Goal: Task Accomplishment & Management: Use online tool/utility

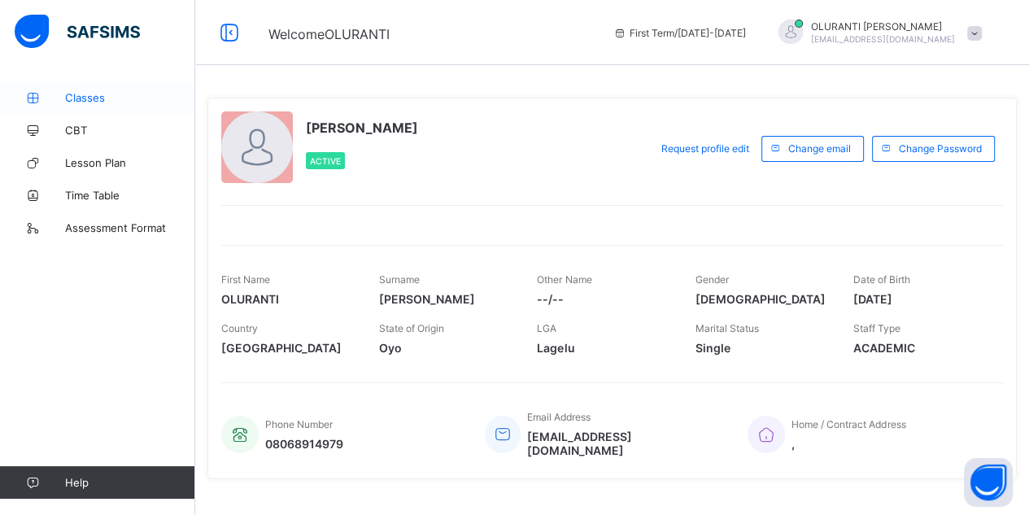
click at [88, 94] on span "Classes" at bounding box center [130, 97] width 130 height 13
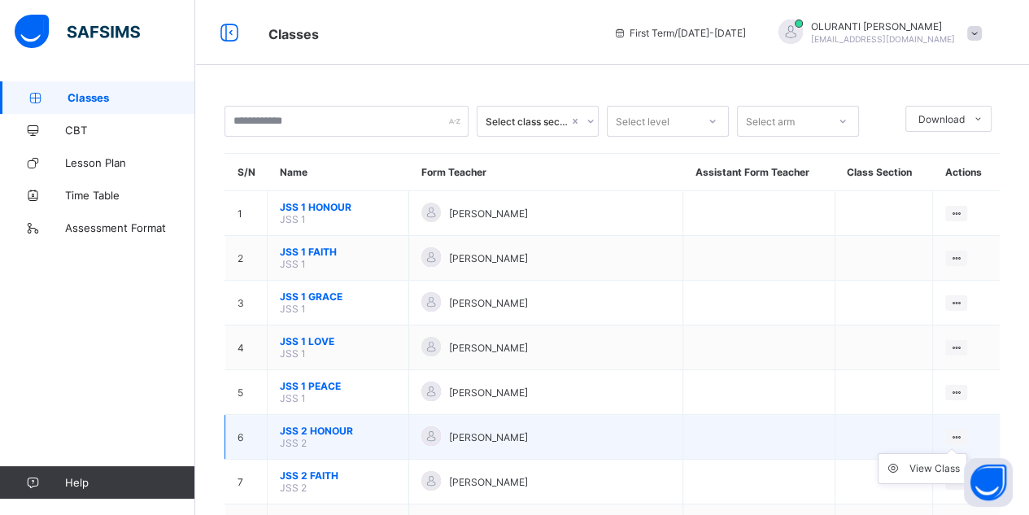
click at [962, 431] on icon at bounding box center [956, 437] width 14 height 12
click at [958, 460] on div "View Class" at bounding box center [934, 468] width 50 height 16
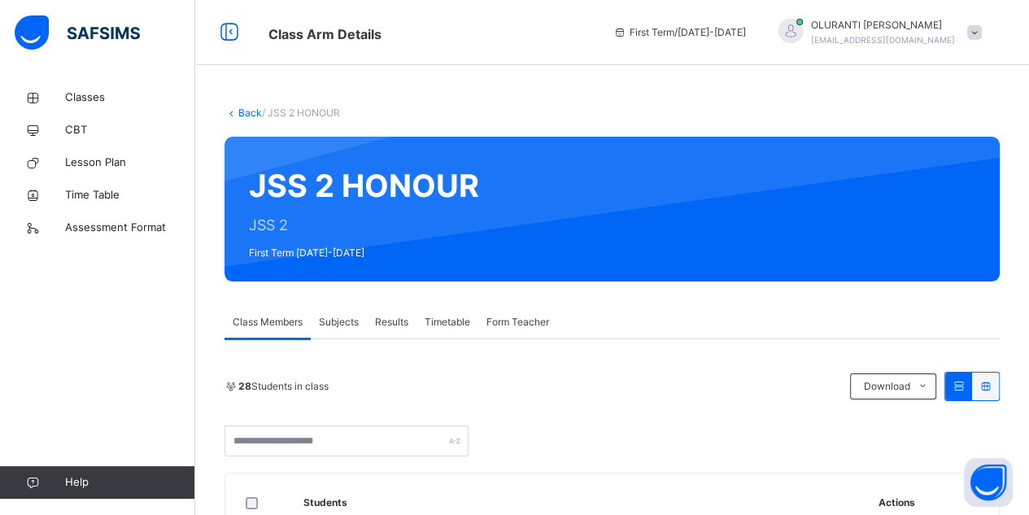
click at [343, 324] on span "Subjects" at bounding box center [339, 322] width 40 height 15
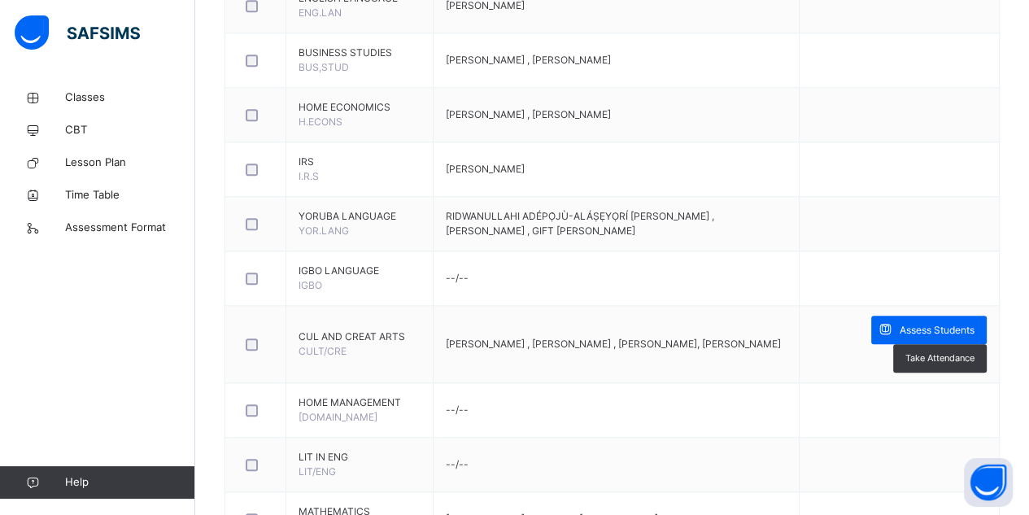
scroll to position [1341, 0]
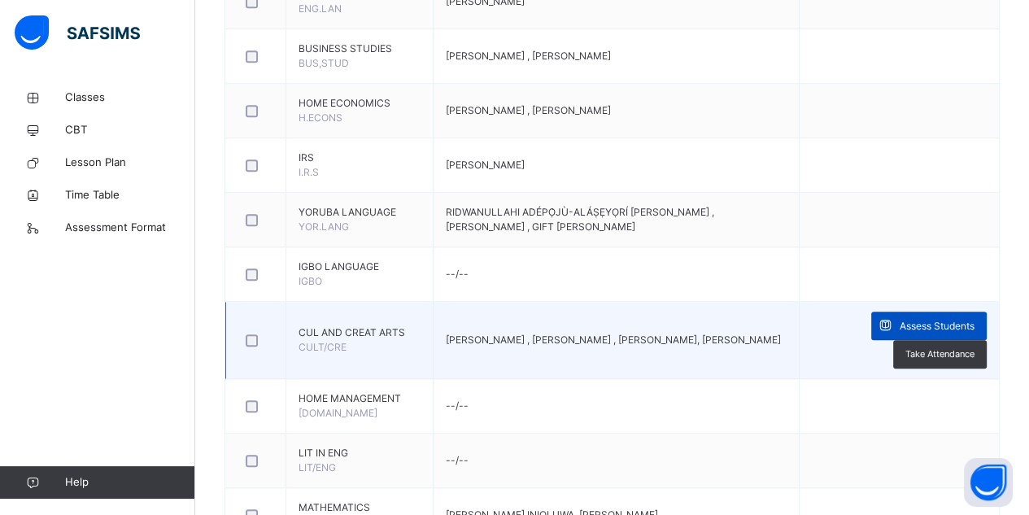
click at [942, 319] on span "Assess Students" at bounding box center [937, 326] width 75 height 15
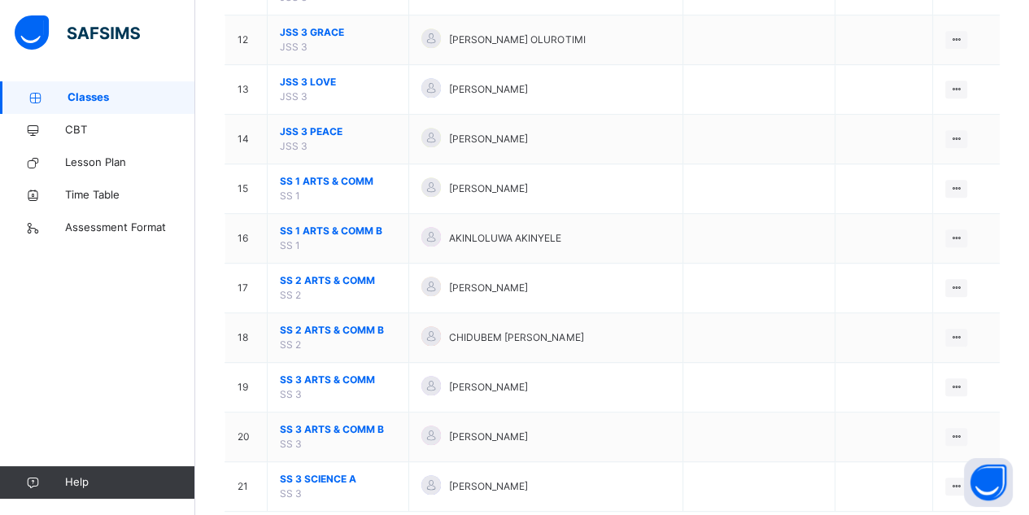
scroll to position [757, 0]
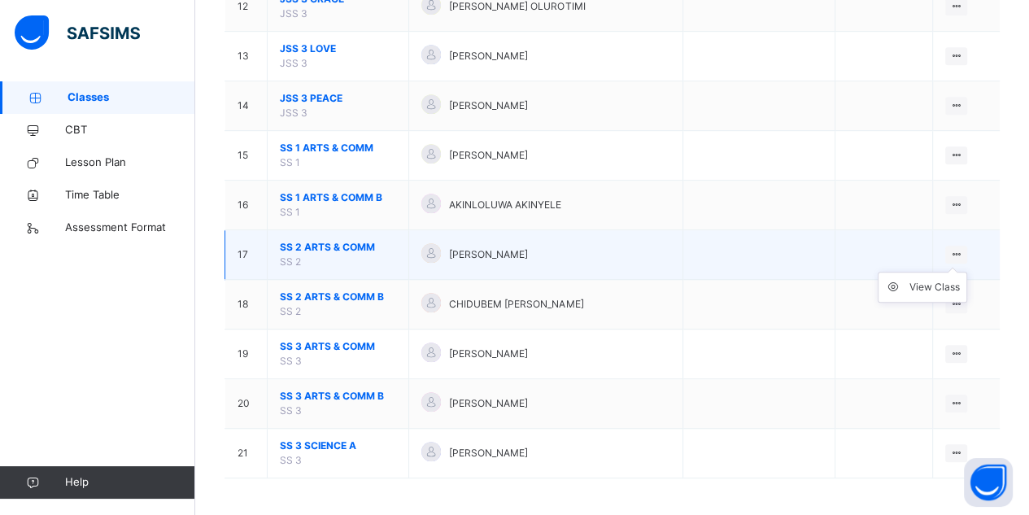
click at [967, 272] on ul "View Class" at bounding box center [922, 287] width 89 height 31
click at [941, 281] on div "View Class" at bounding box center [934, 287] width 50 height 16
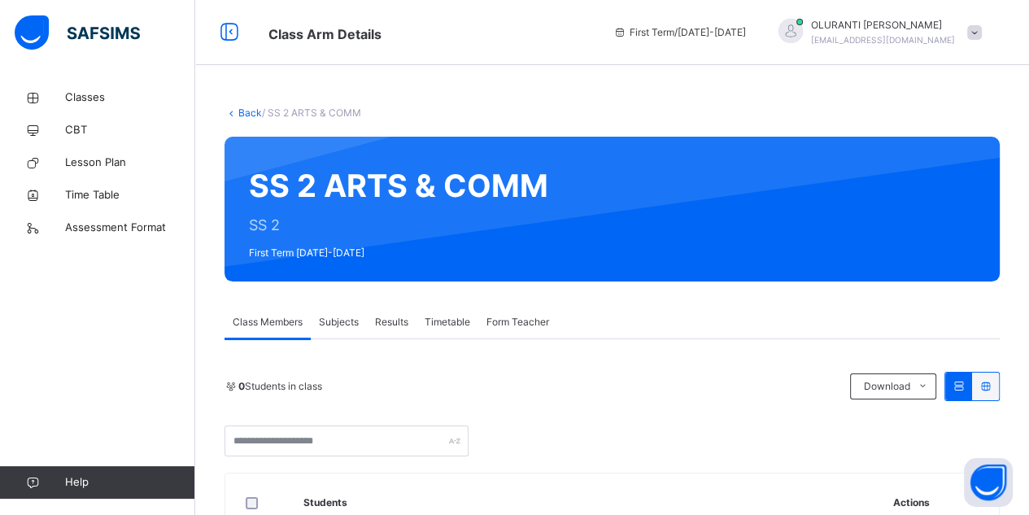
click at [345, 307] on div "Subjects" at bounding box center [339, 322] width 56 height 33
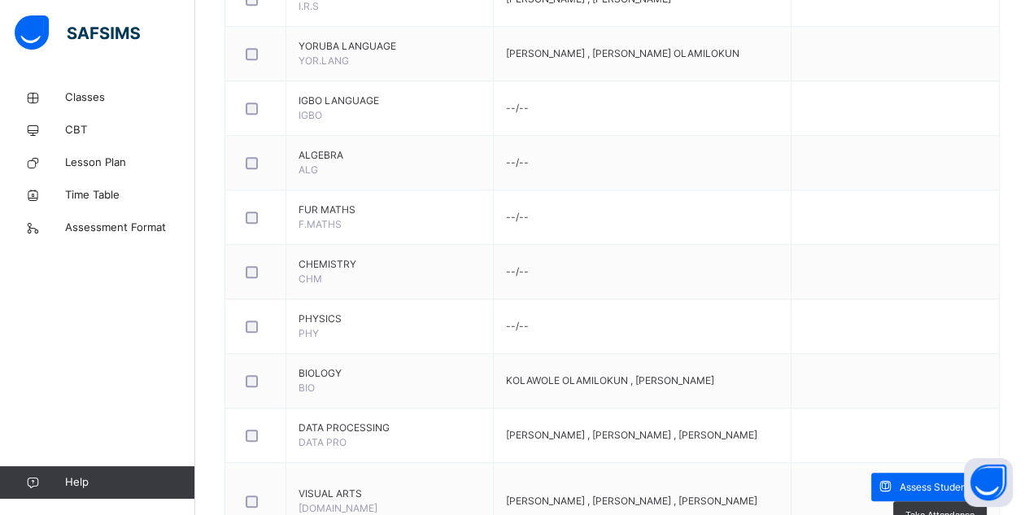
scroll to position [1367, 0]
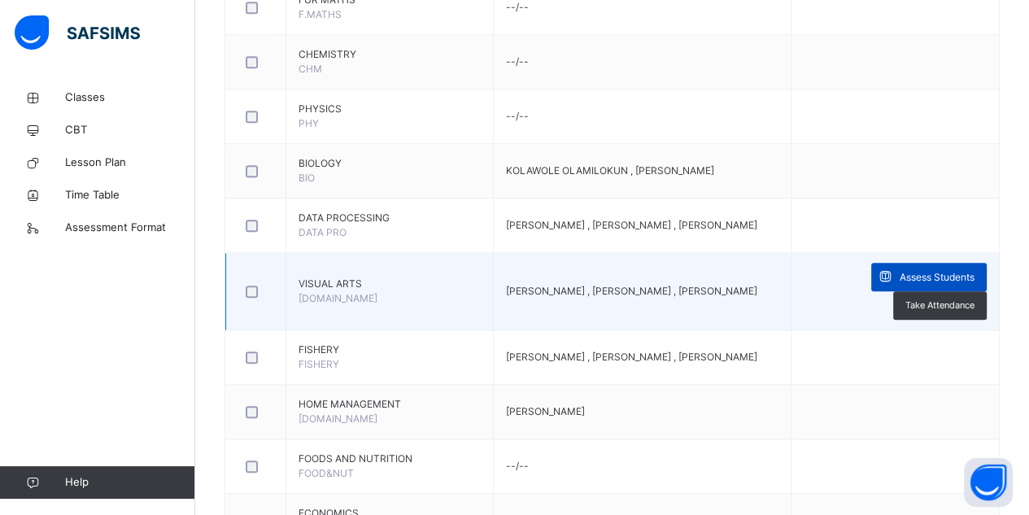
click at [945, 272] on div "Assess Students" at bounding box center [928, 277] width 115 height 28
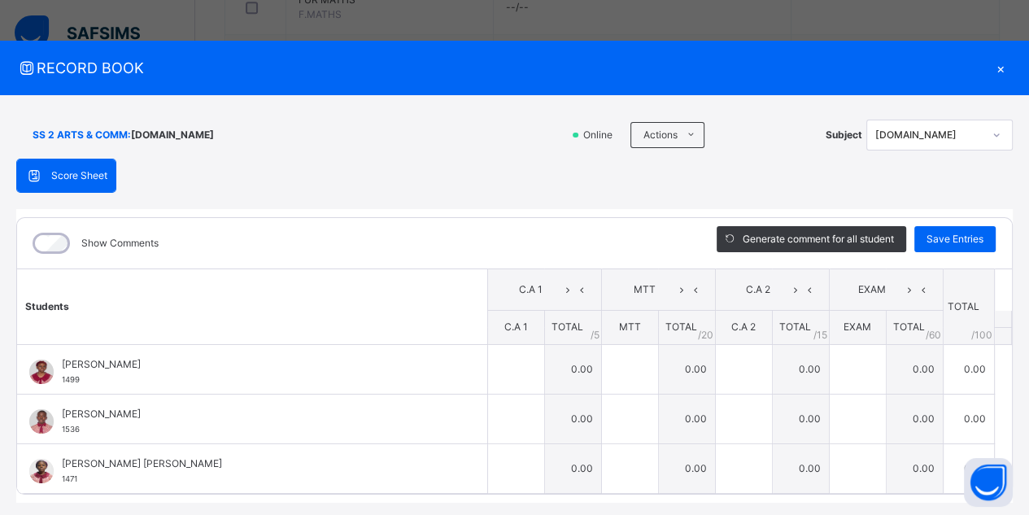
scroll to position [42, 0]
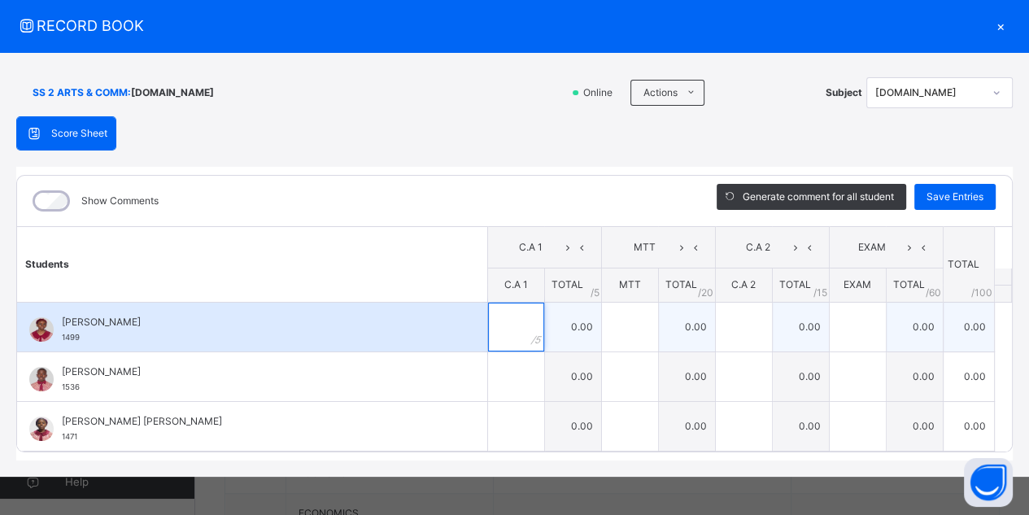
click at [508, 325] on input "text" at bounding box center [516, 327] width 56 height 49
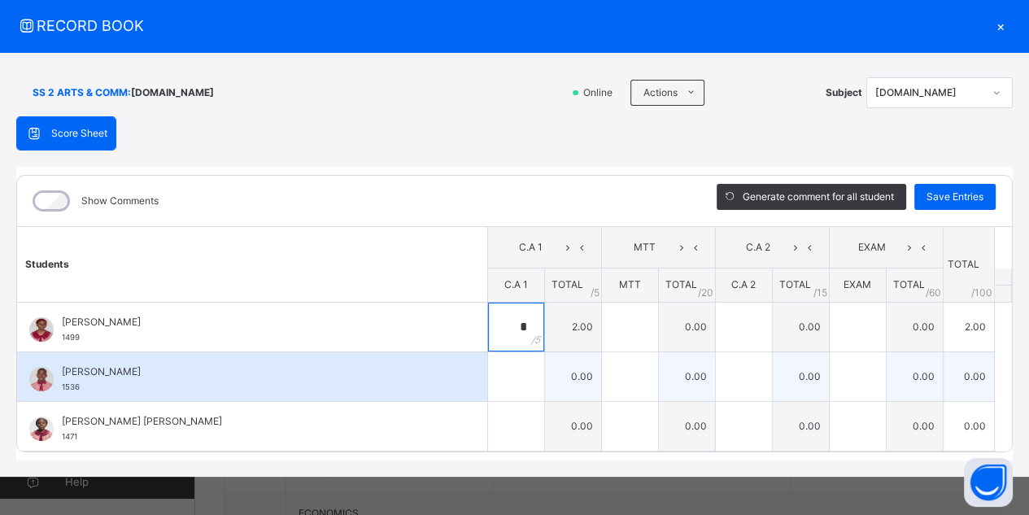
type input "*"
click at [505, 374] on input "text" at bounding box center [516, 376] width 56 height 49
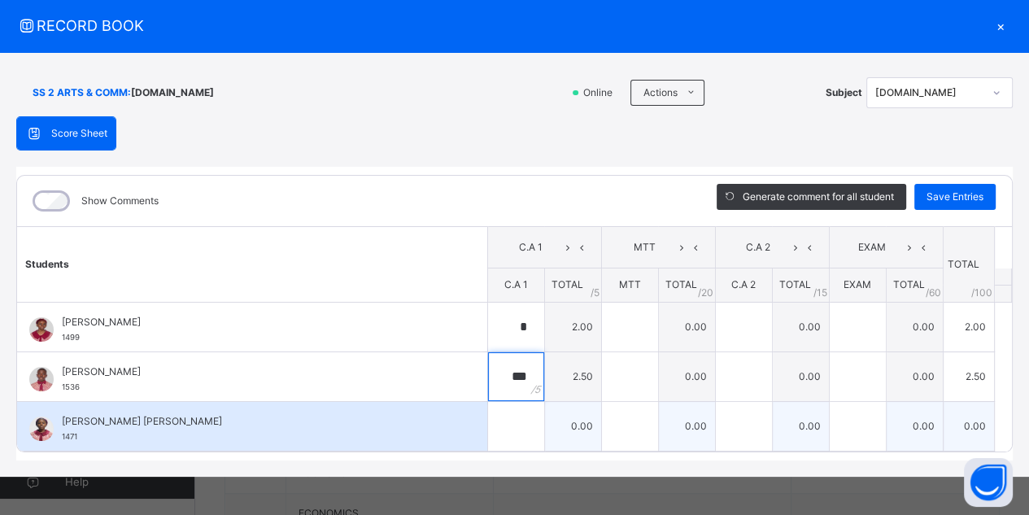
type input "***"
click at [516, 428] on input "text" at bounding box center [516, 426] width 56 height 49
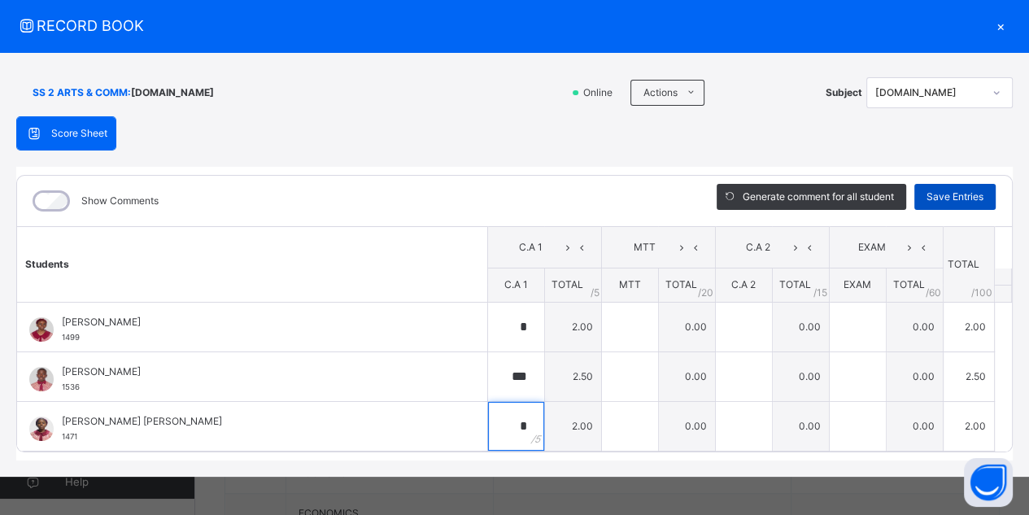
type input "*"
click at [941, 193] on span "Save Entries" at bounding box center [954, 197] width 57 height 15
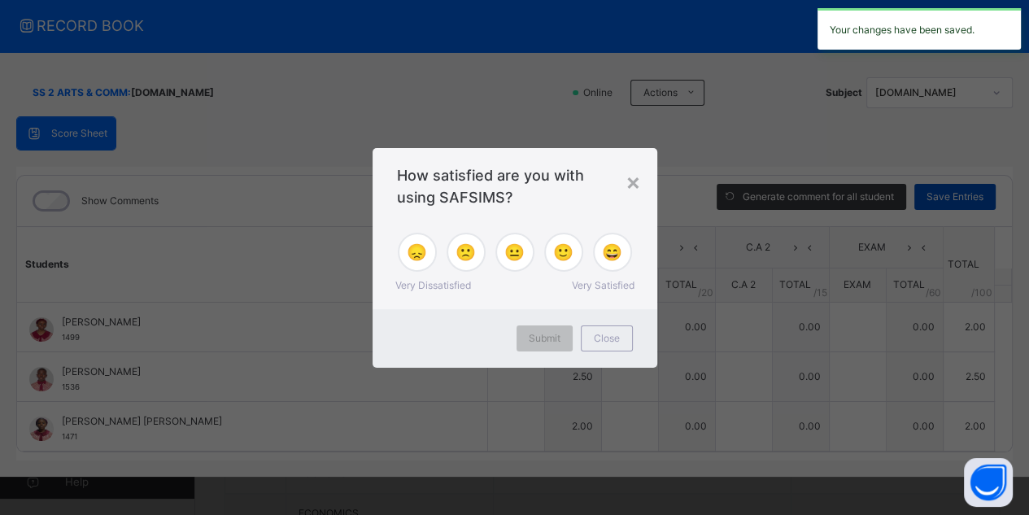
type input "*"
type input "***"
type input "*"
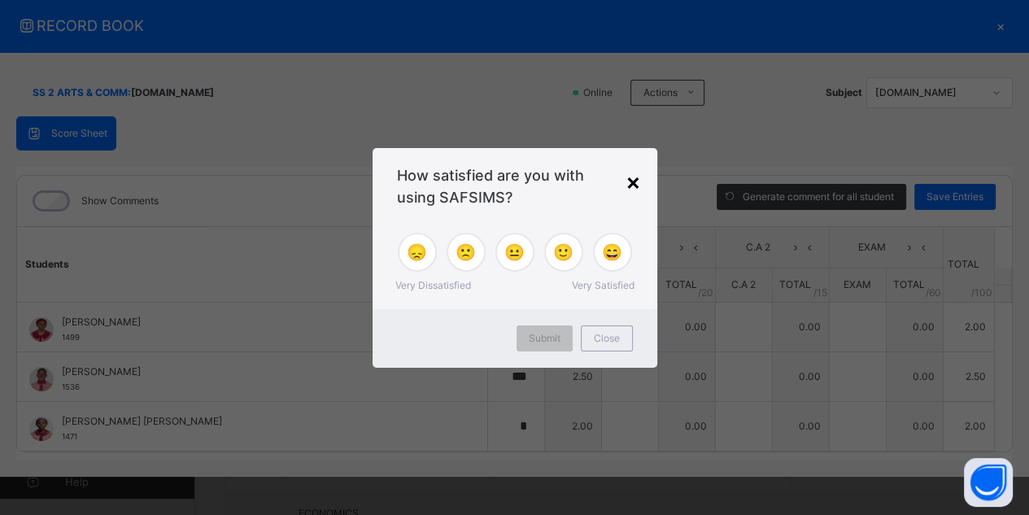
click at [634, 189] on div "×" at bounding box center [632, 181] width 15 height 34
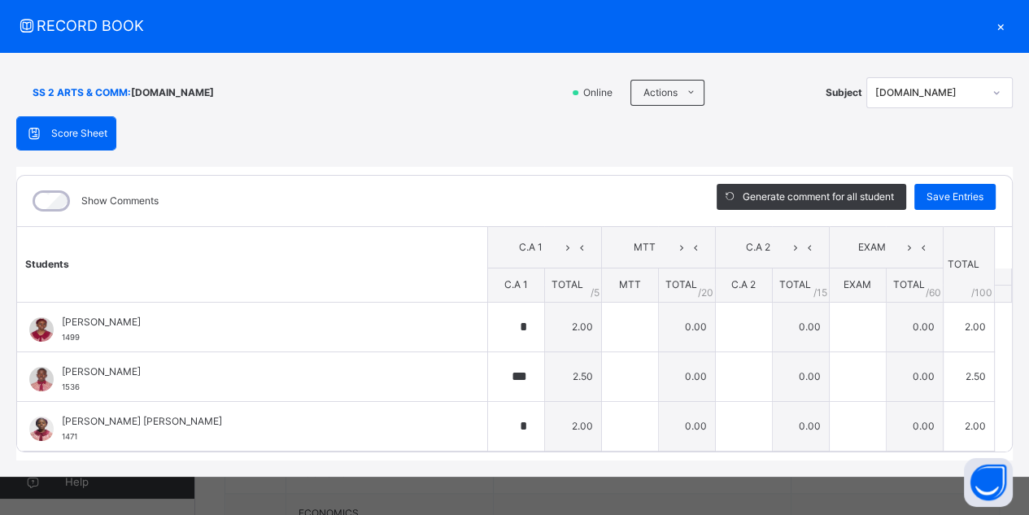
click at [993, 22] on div "×" at bounding box center [1000, 26] width 24 height 22
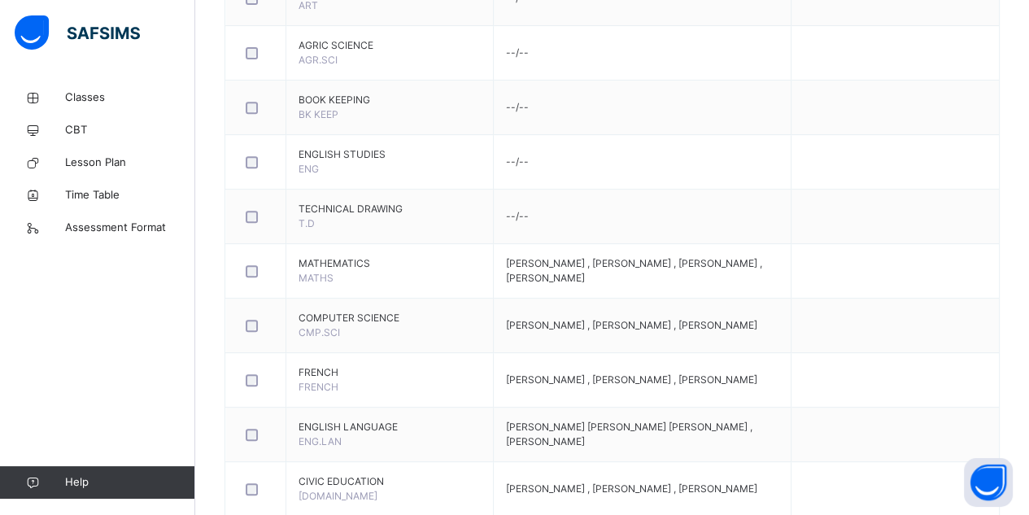
scroll to position [547, 0]
click at [91, 94] on span "Classes" at bounding box center [130, 97] width 130 height 16
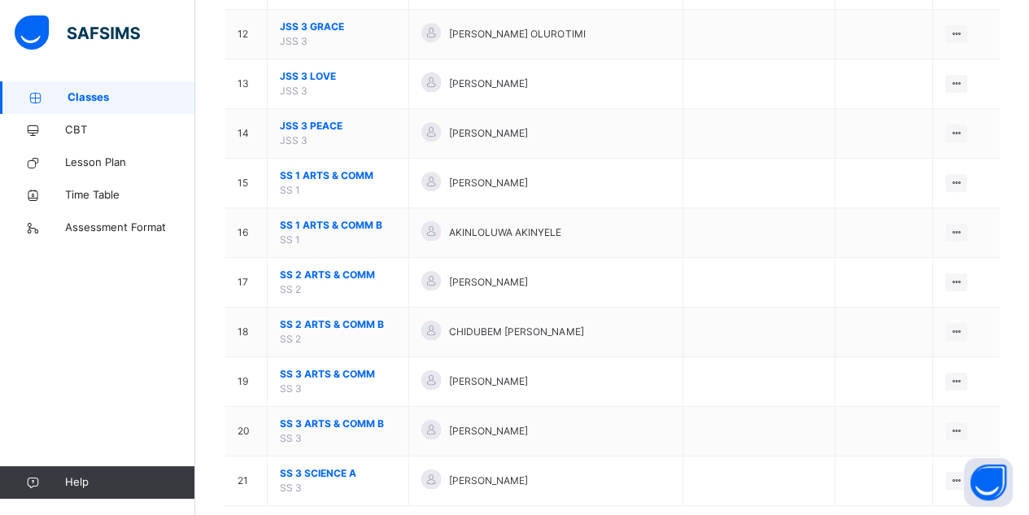
scroll to position [757, 0]
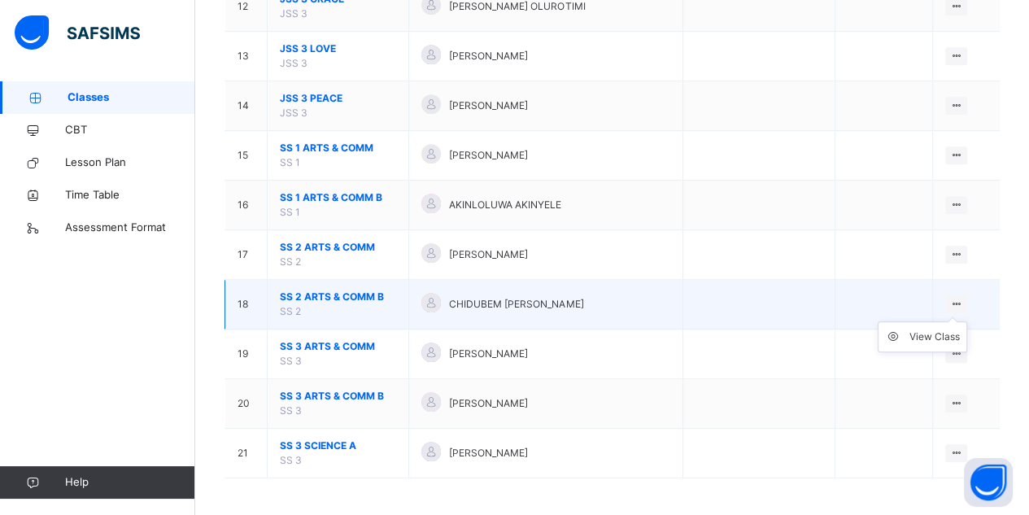
click at [962, 321] on ul "View Class" at bounding box center [922, 336] width 89 height 31
click at [927, 338] on div "View Class" at bounding box center [934, 337] width 50 height 16
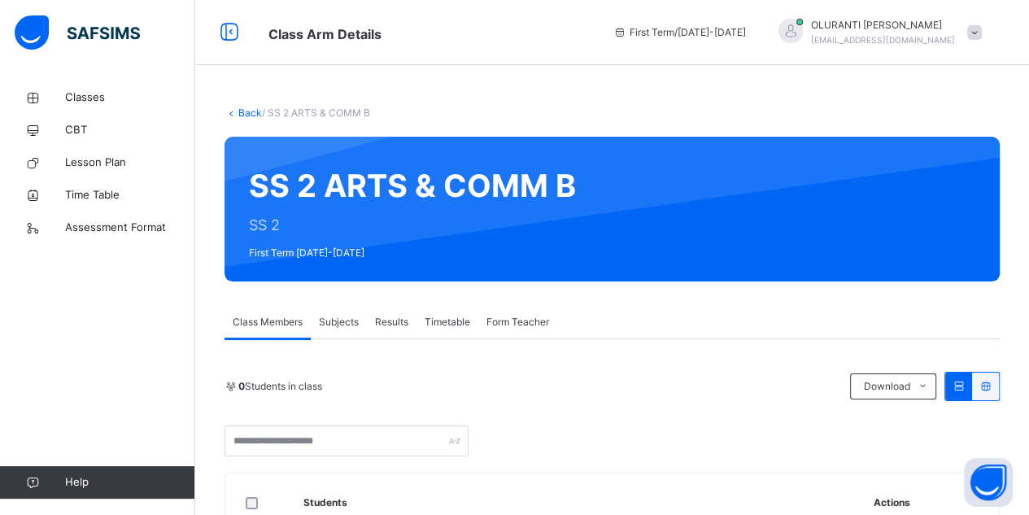
click at [346, 316] on span "Subjects" at bounding box center [339, 322] width 40 height 15
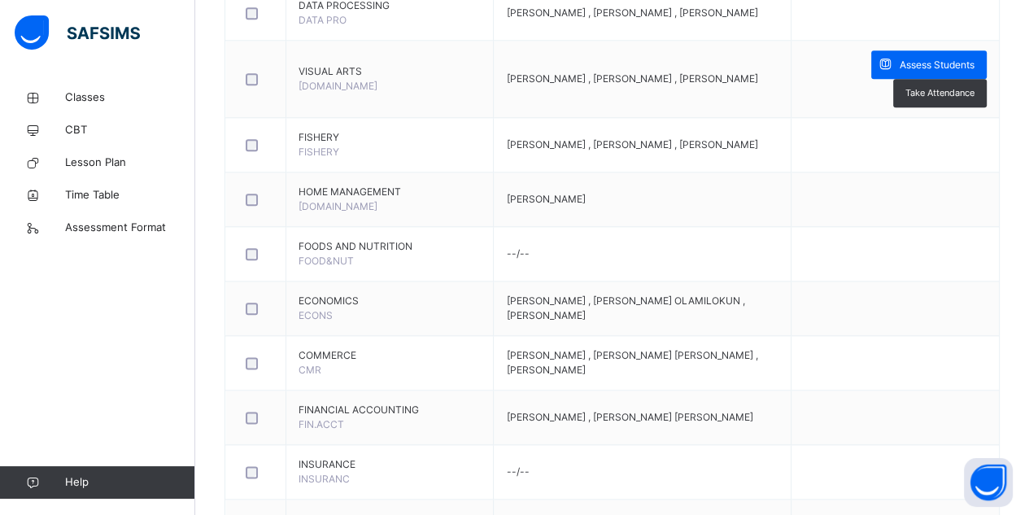
scroll to position [1569, 0]
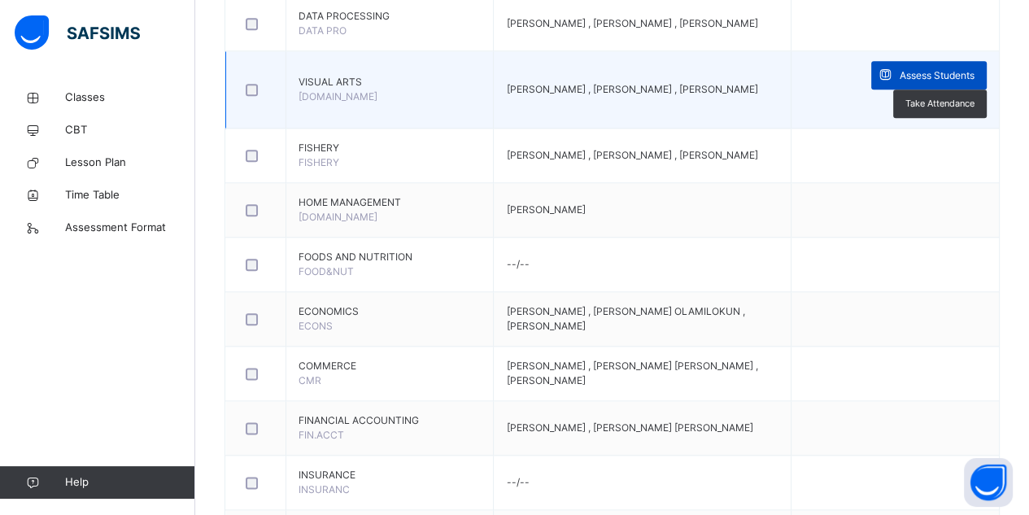
click at [945, 81] on span "Assess Students" at bounding box center [937, 75] width 75 height 15
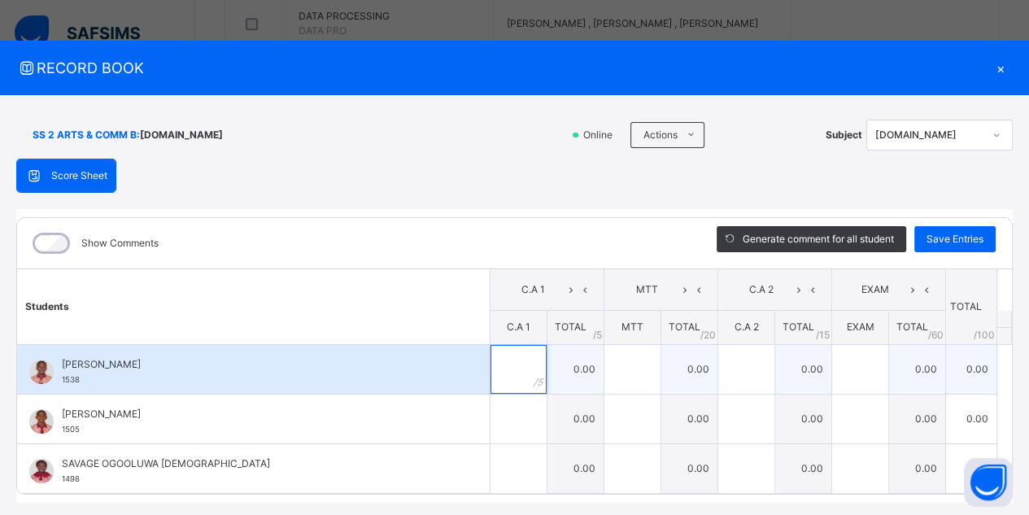
click at [508, 367] on input "text" at bounding box center [518, 369] width 56 height 49
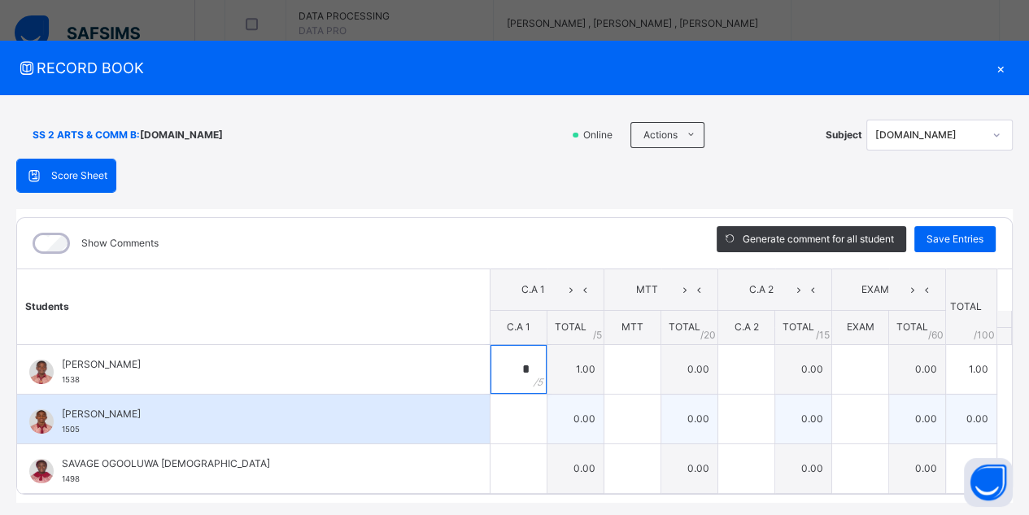
type input "*"
click at [518, 412] on input "text" at bounding box center [518, 418] width 56 height 49
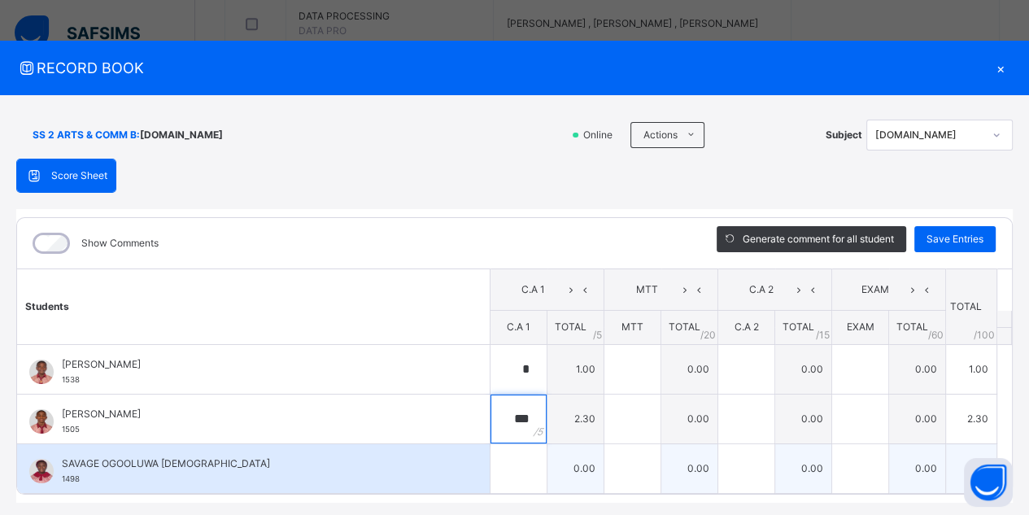
type input "***"
click at [516, 460] on input "text" at bounding box center [518, 468] width 56 height 49
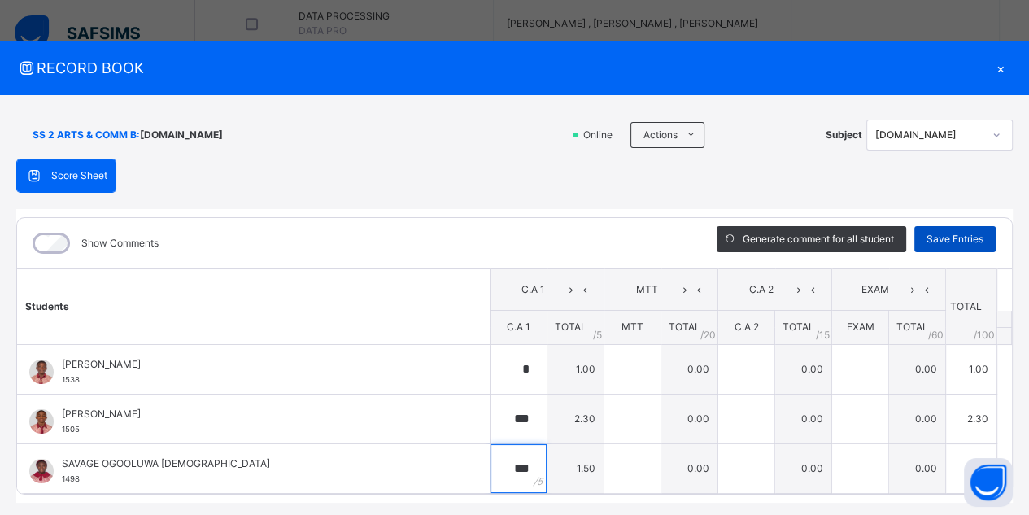
type input "***"
click at [947, 233] on span "Save Entries" at bounding box center [954, 239] width 57 height 15
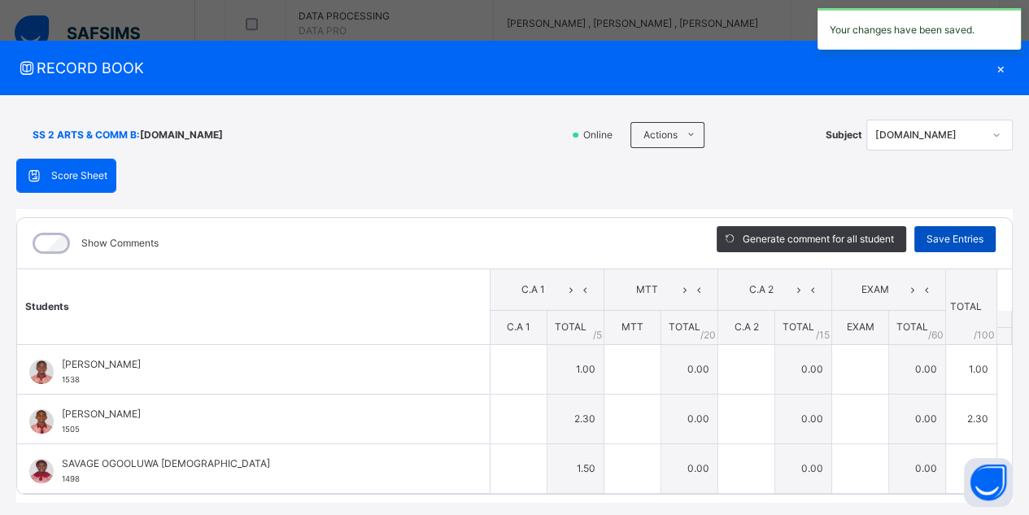
type input "*"
type input "***"
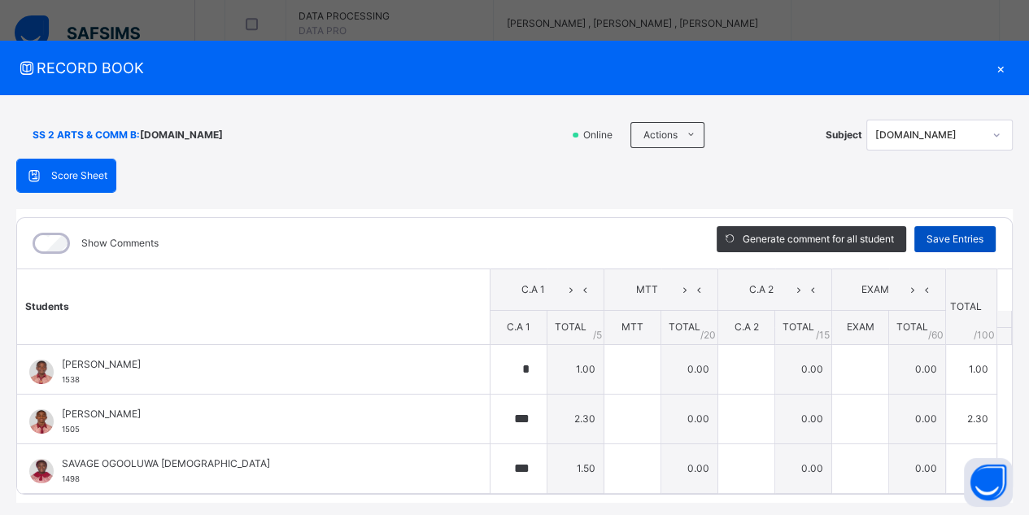
click at [952, 229] on div "Save Entries" at bounding box center [954, 239] width 81 height 26
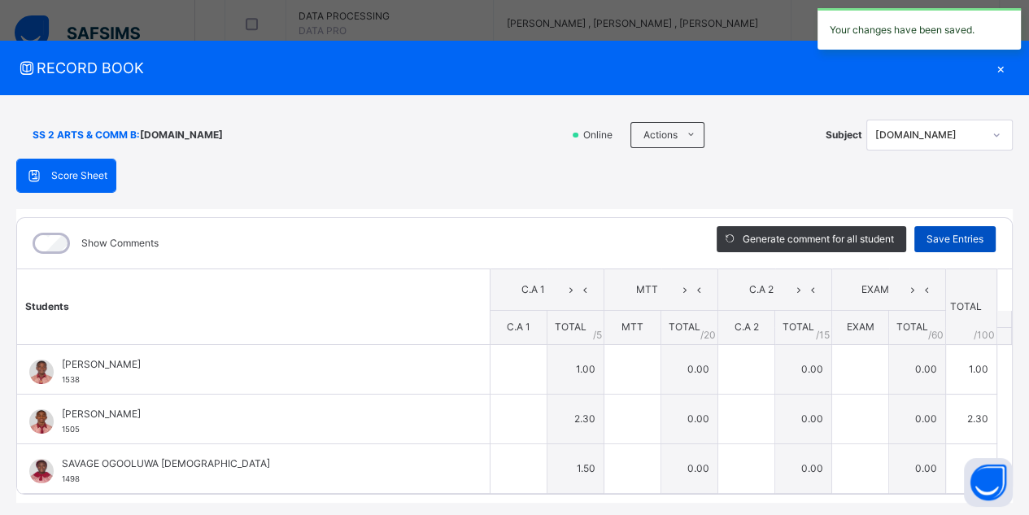
type input "*"
type input "***"
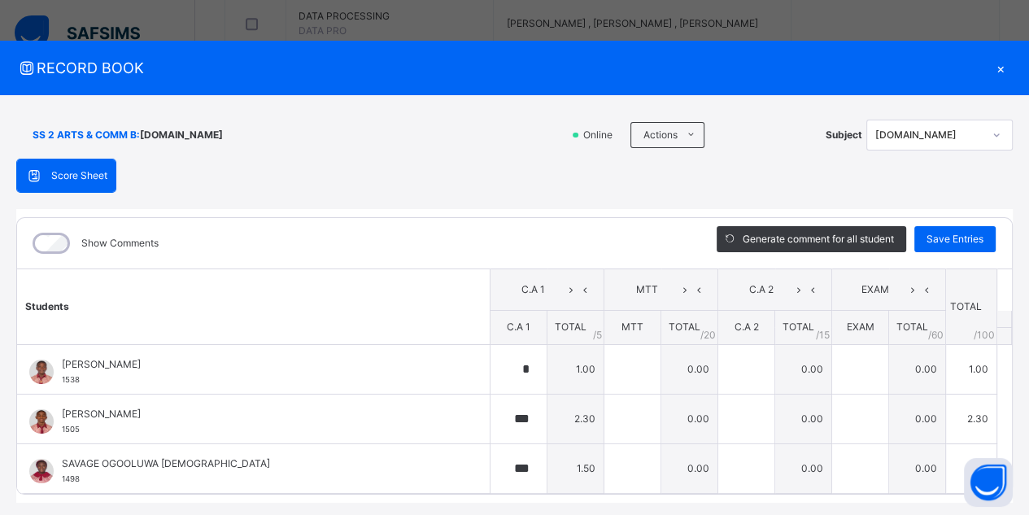
click at [996, 71] on div "×" at bounding box center [1000, 68] width 24 height 22
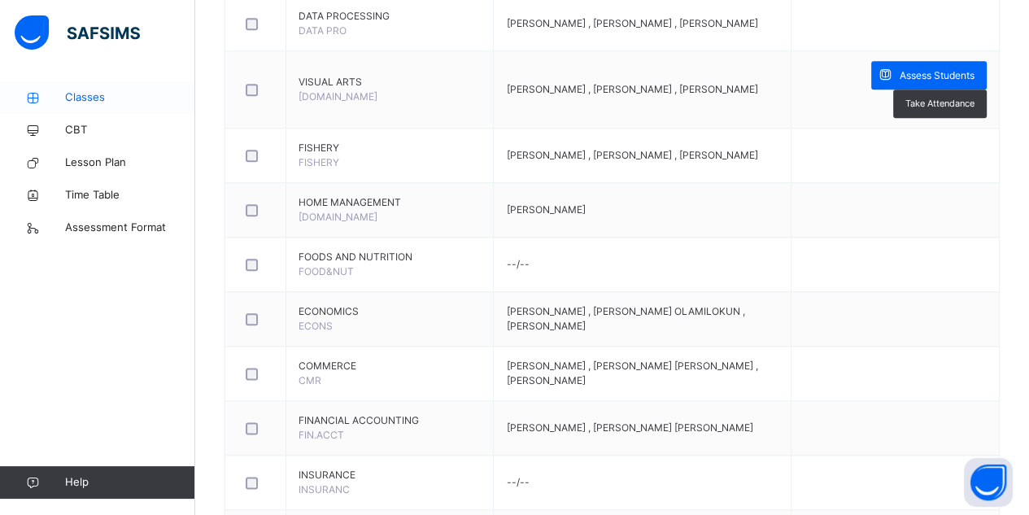
click at [86, 87] on link "Classes" at bounding box center [97, 97] width 195 height 33
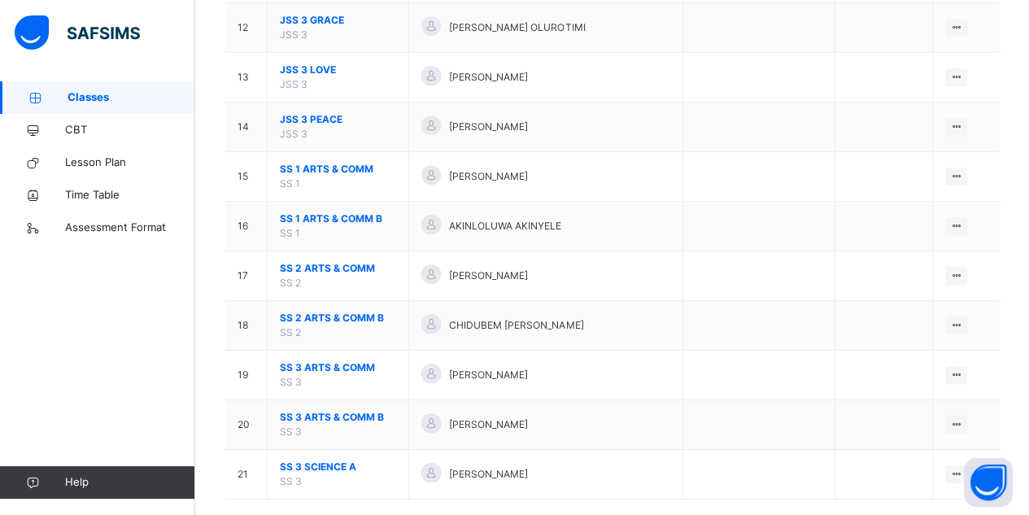
scroll to position [757, 0]
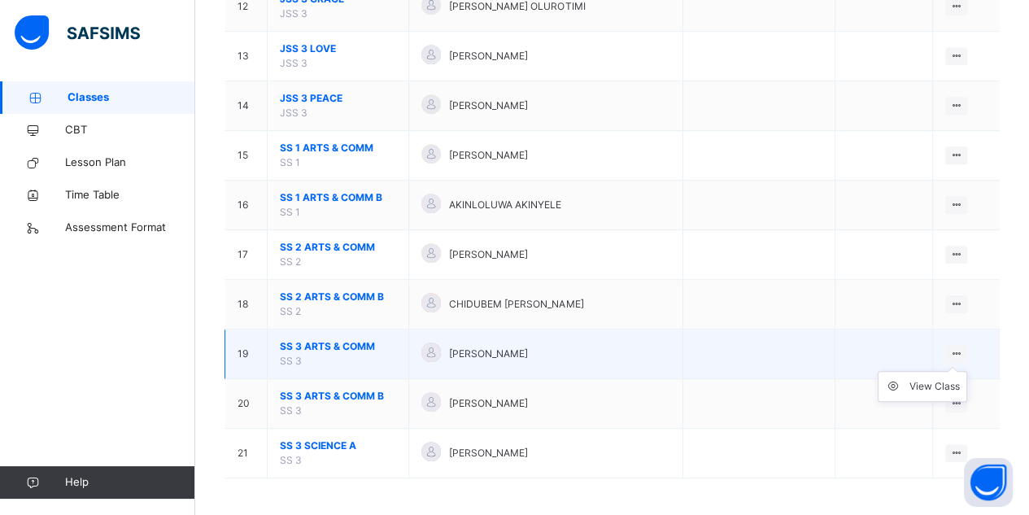
click at [960, 351] on icon at bounding box center [956, 353] width 14 height 12
click at [939, 378] on div "View Class" at bounding box center [934, 386] width 50 height 16
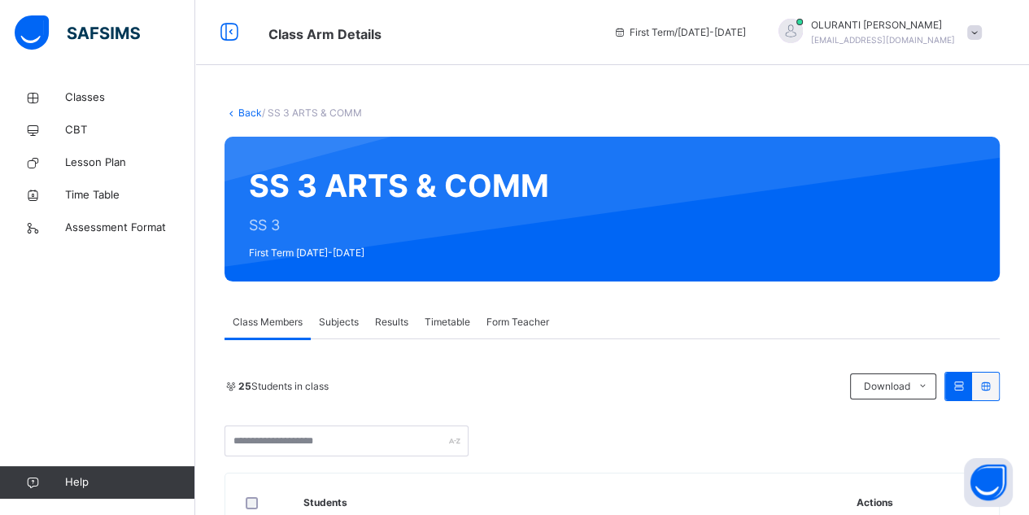
click at [346, 309] on div "Subjects" at bounding box center [339, 322] width 56 height 33
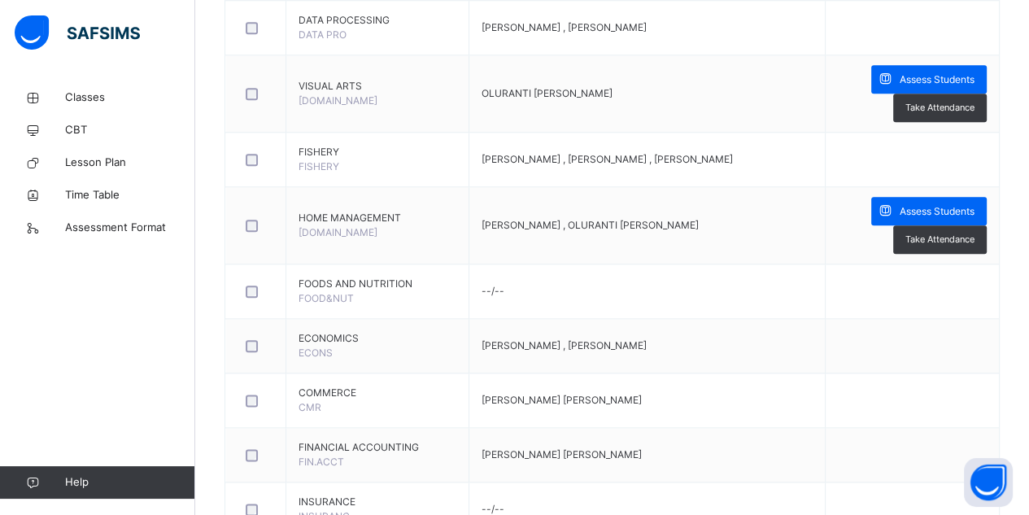
scroll to position [1566, 0]
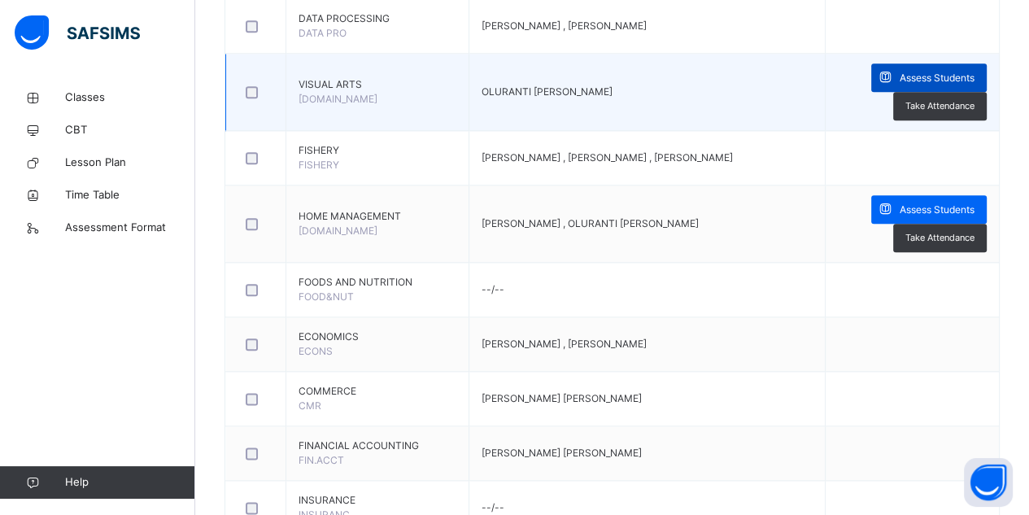
click at [949, 85] on span "Assess Students" at bounding box center [937, 78] width 75 height 15
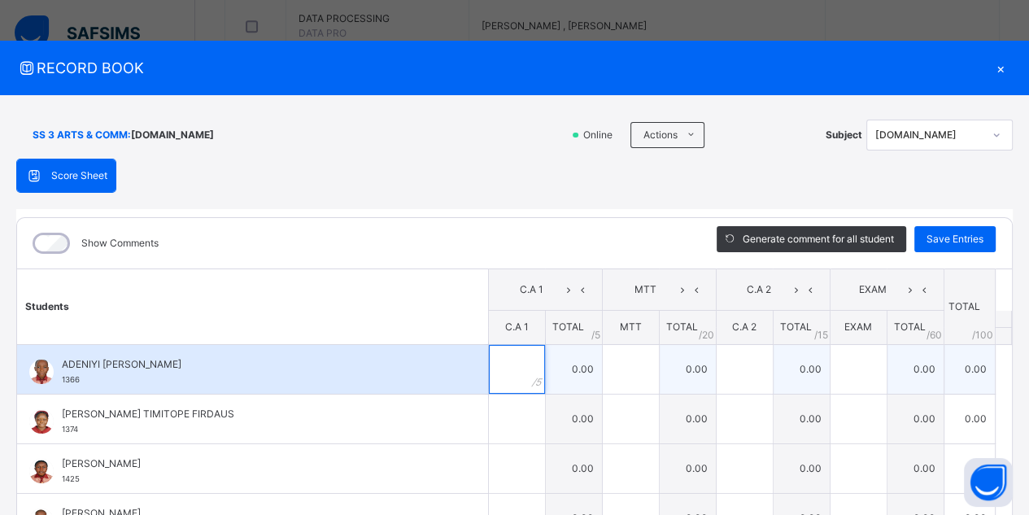
click at [517, 369] on input "text" at bounding box center [517, 369] width 56 height 49
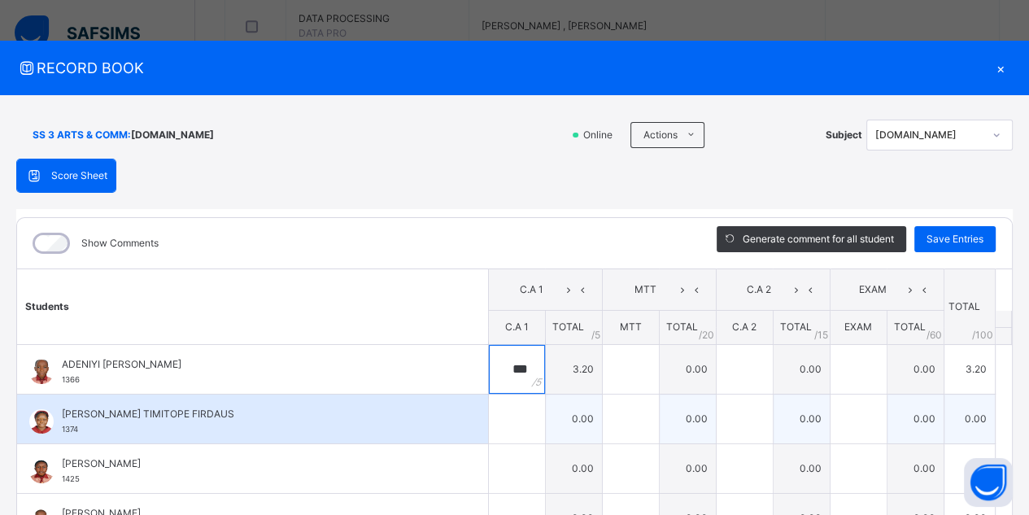
type input "***"
click at [511, 413] on input "text" at bounding box center [517, 418] width 56 height 49
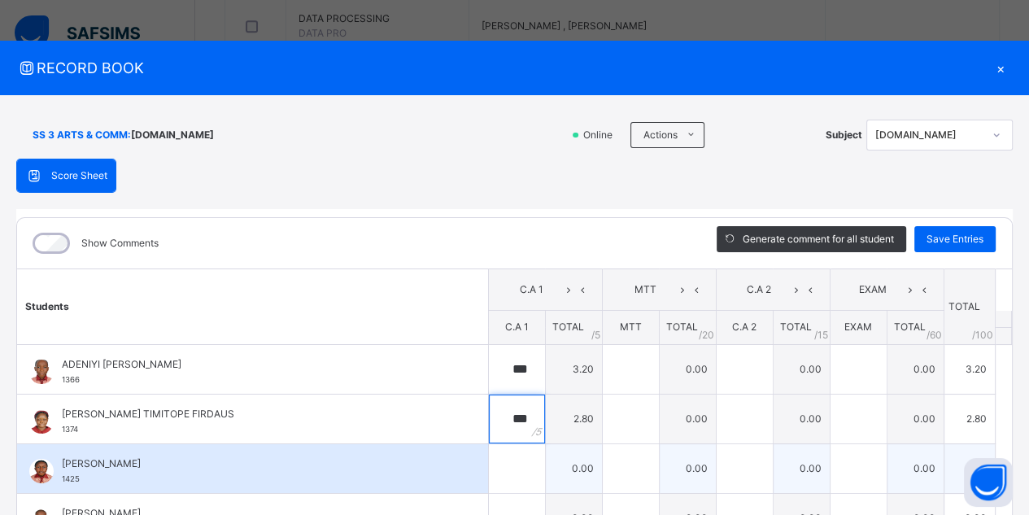
type input "***"
click at [511, 473] on input "text" at bounding box center [517, 468] width 56 height 49
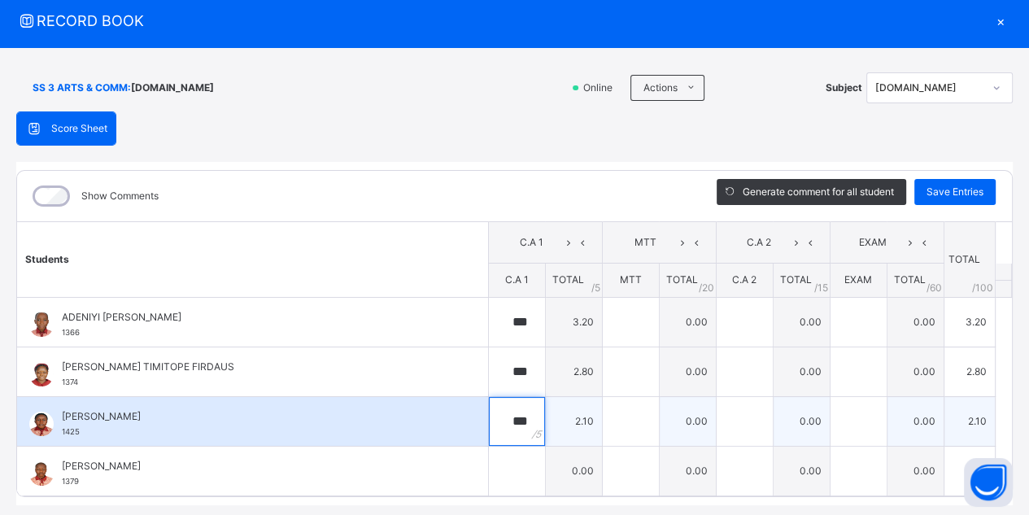
scroll to position [92, 0]
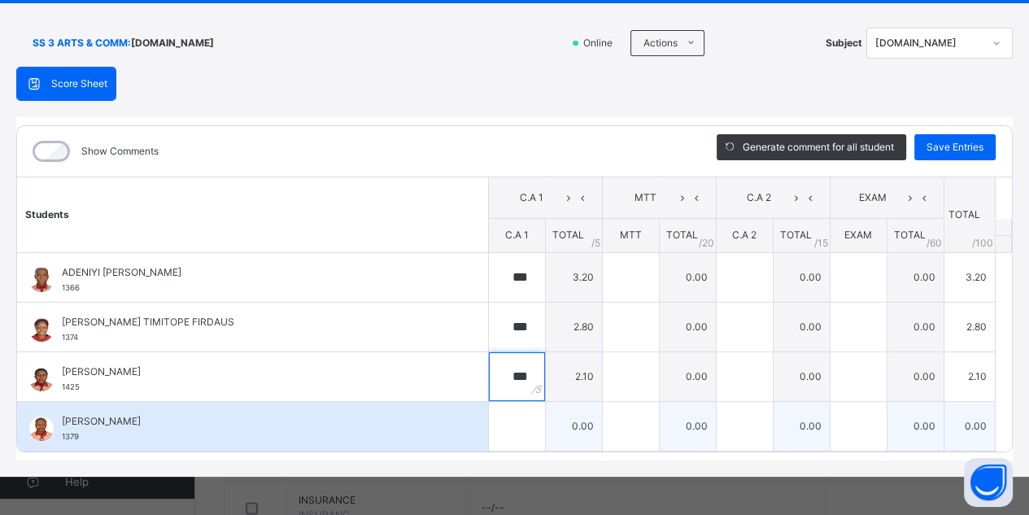
type input "***"
click at [501, 422] on input "text" at bounding box center [517, 426] width 56 height 49
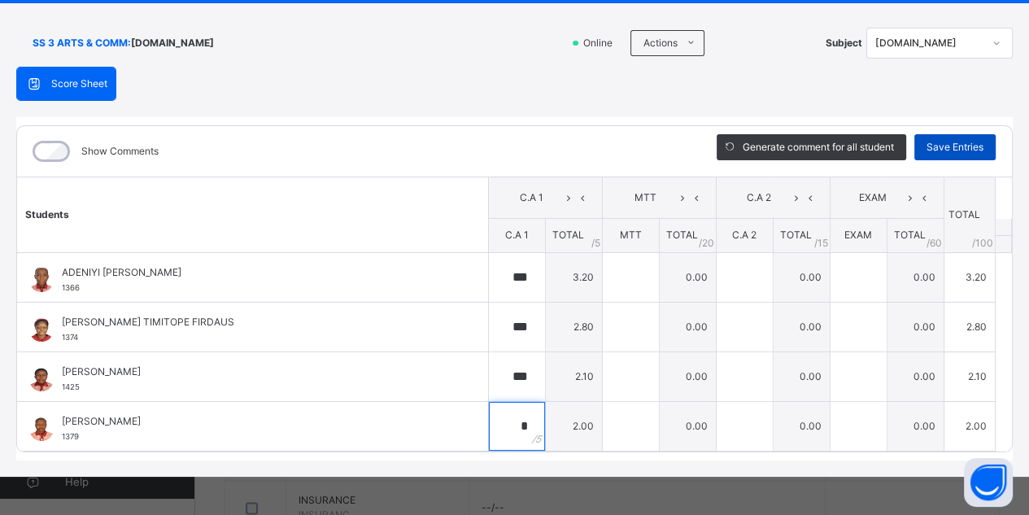
type input "*"
click at [942, 147] on span "Save Entries" at bounding box center [954, 147] width 57 height 15
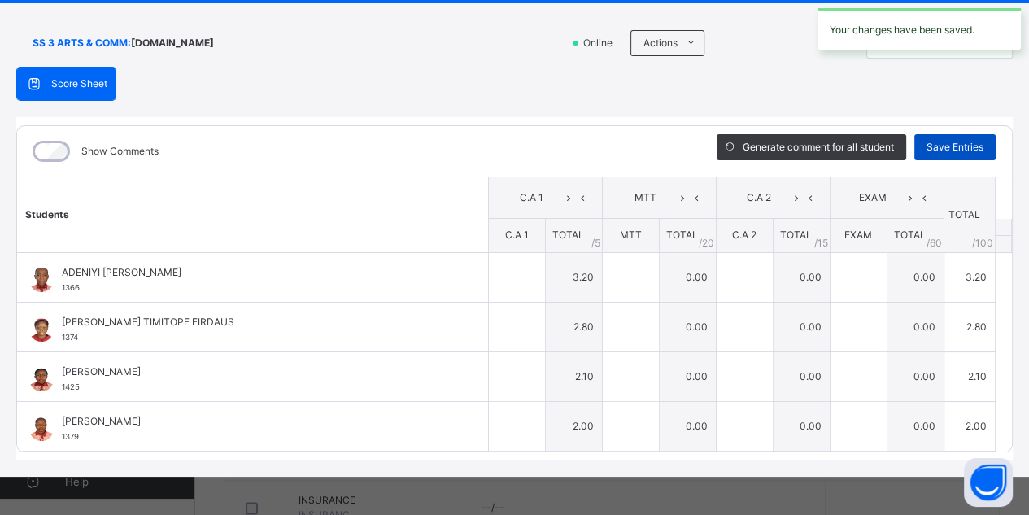
type input "***"
type input "*"
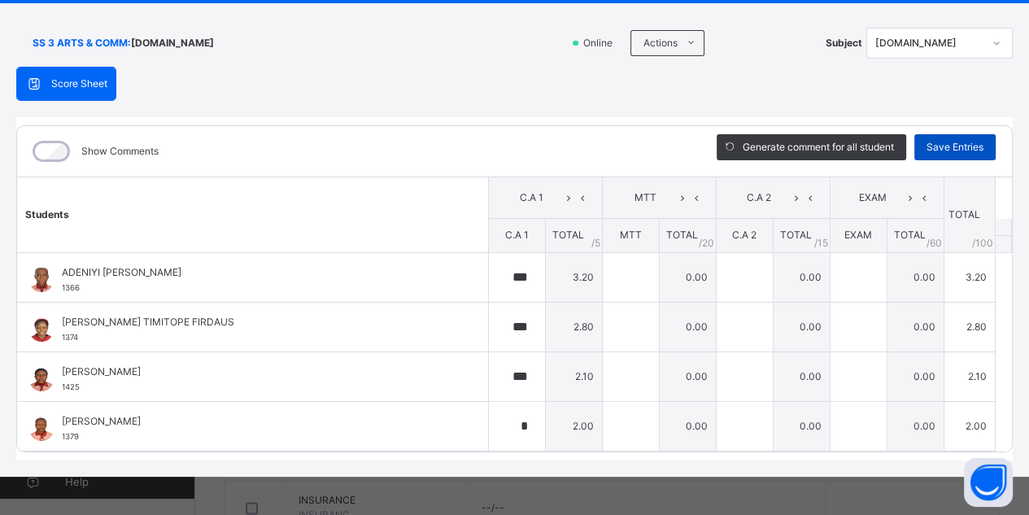
click at [952, 147] on span "Save Entries" at bounding box center [954, 147] width 57 height 15
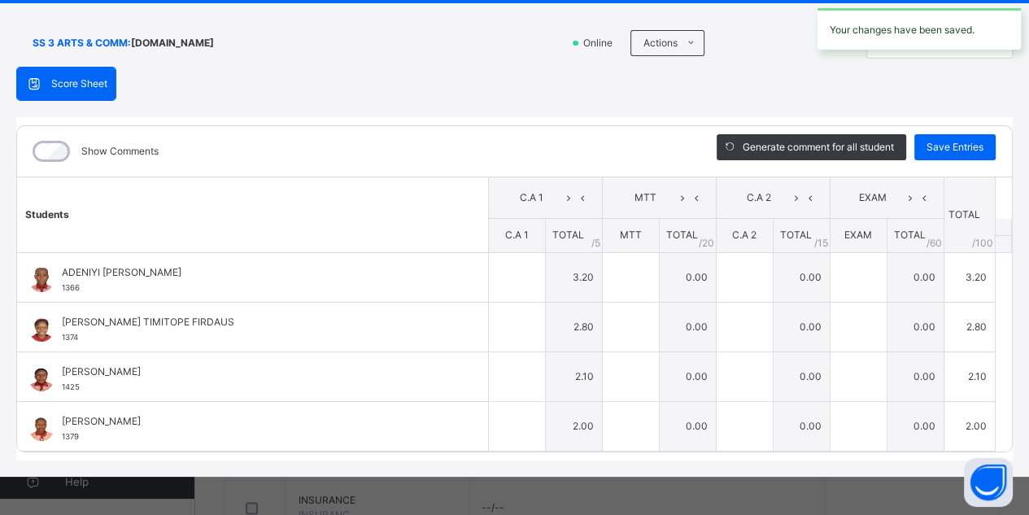
type input "***"
type input "*"
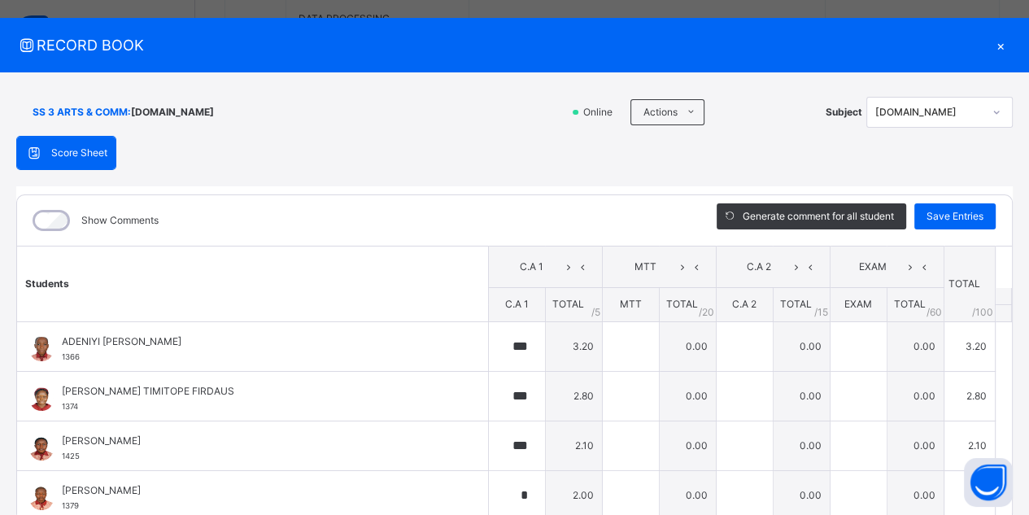
scroll to position [0, 0]
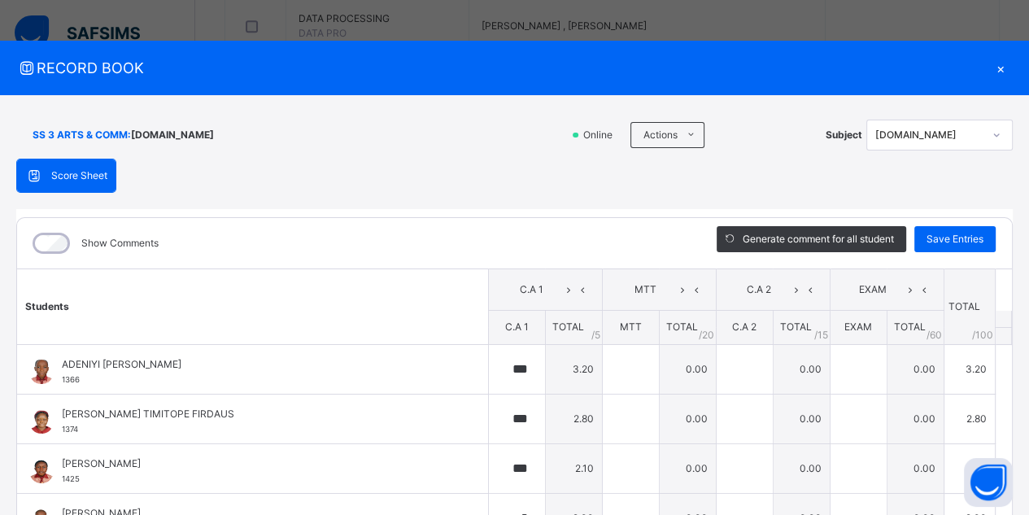
click at [990, 70] on div "×" at bounding box center [1000, 68] width 24 height 22
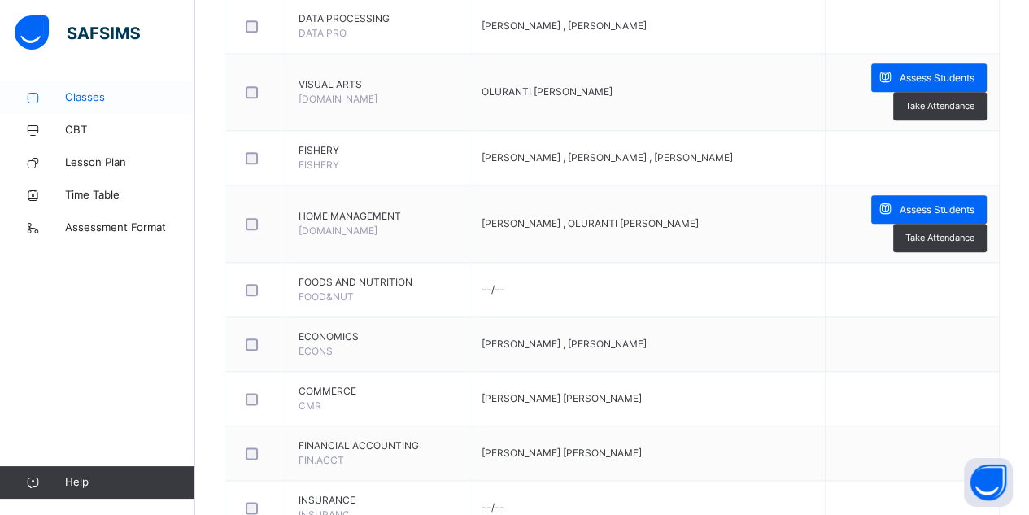
click at [95, 98] on span "Classes" at bounding box center [130, 97] width 130 height 16
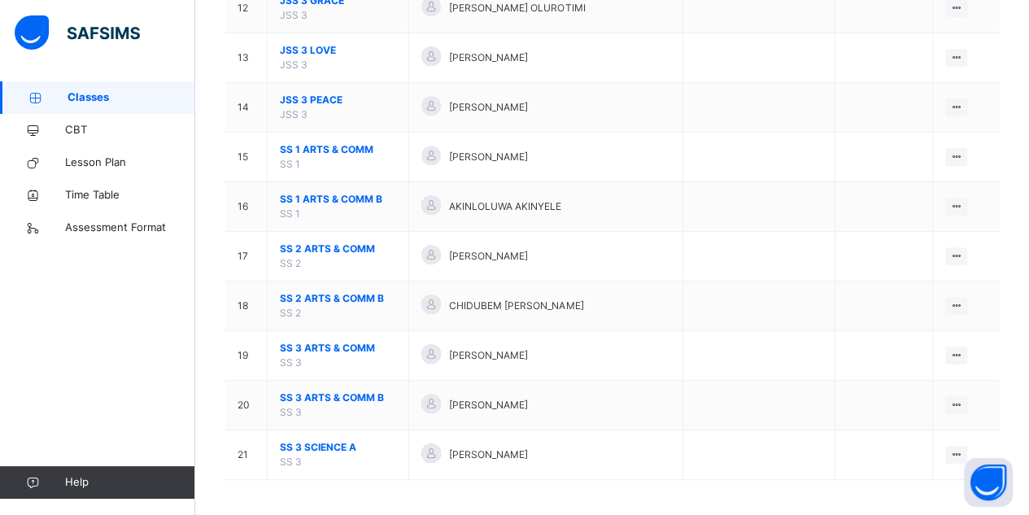
scroll to position [757, 0]
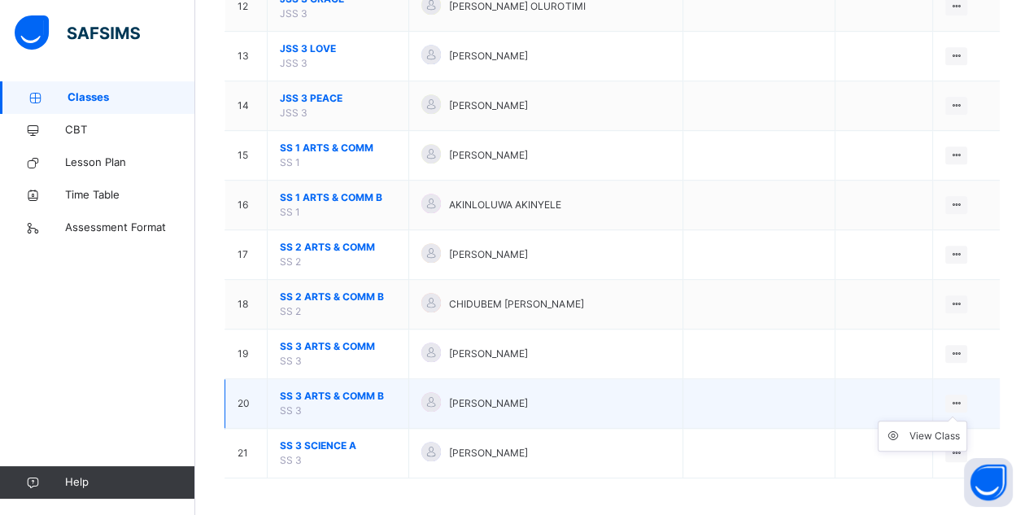
click at [962, 399] on icon at bounding box center [956, 403] width 14 height 12
click at [927, 428] on div "View Class" at bounding box center [934, 436] width 50 height 16
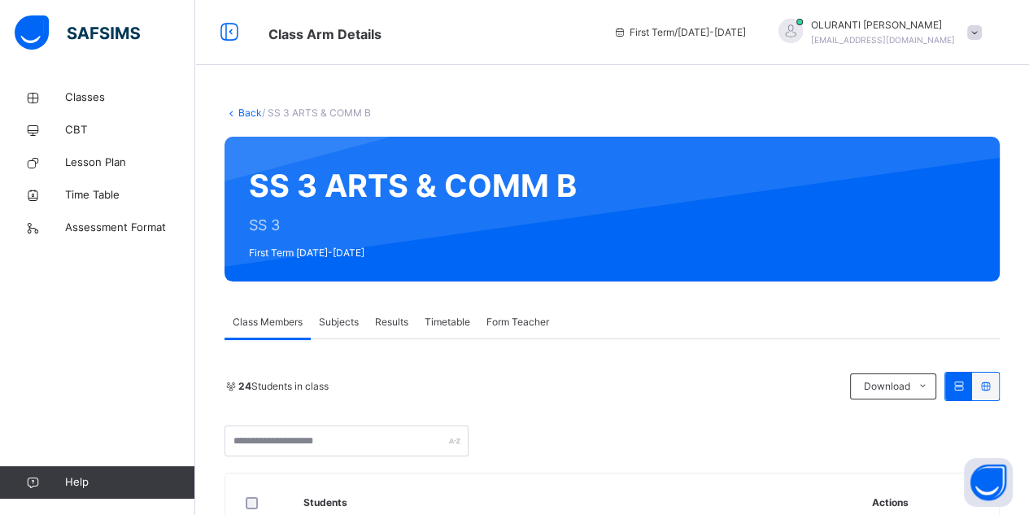
click at [333, 326] on span "Subjects" at bounding box center [339, 322] width 40 height 15
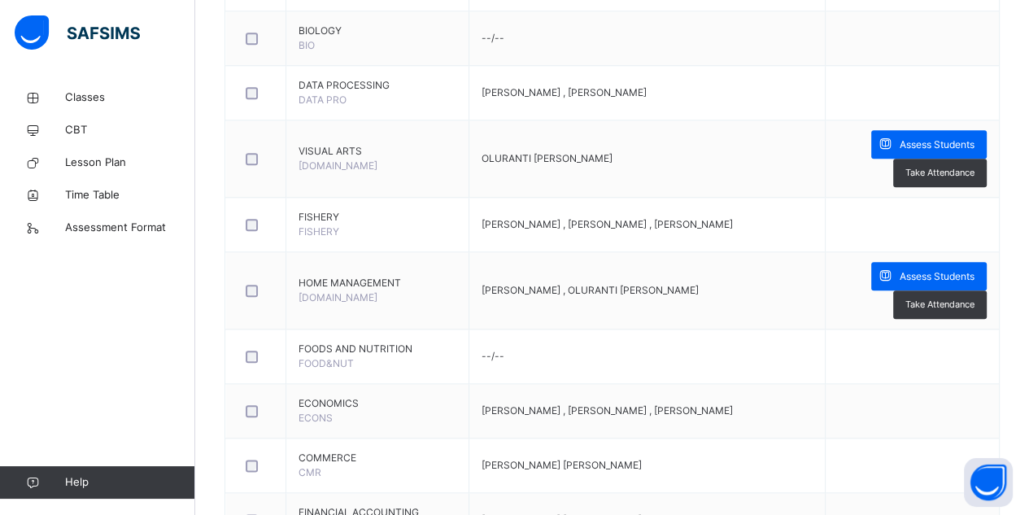
scroll to position [1501, 0]
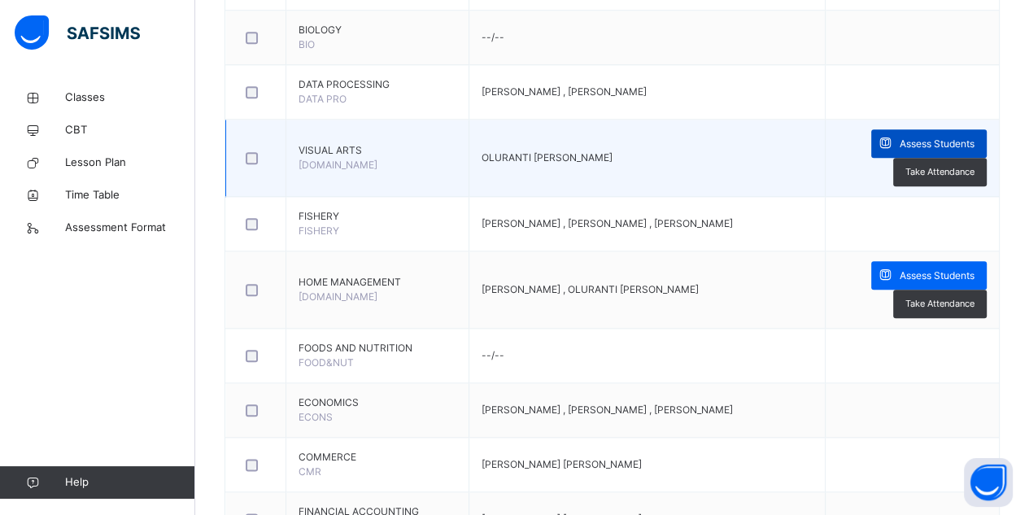
click at [961, 147] on span "Assess Students" at bounding box center [937, 144] width 75 height 15
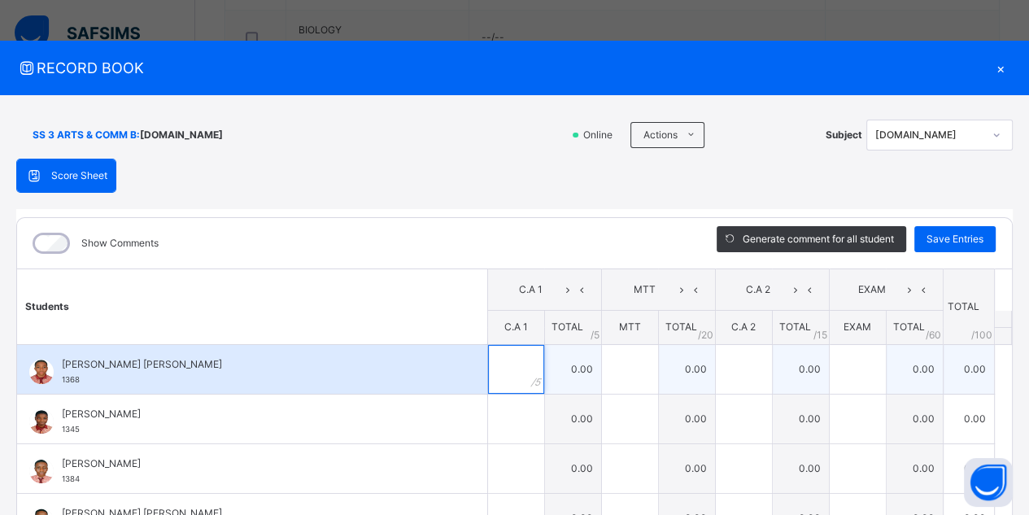
click at [512, 361] on input "text" at bounding box center [516, 369] width 56 height 49
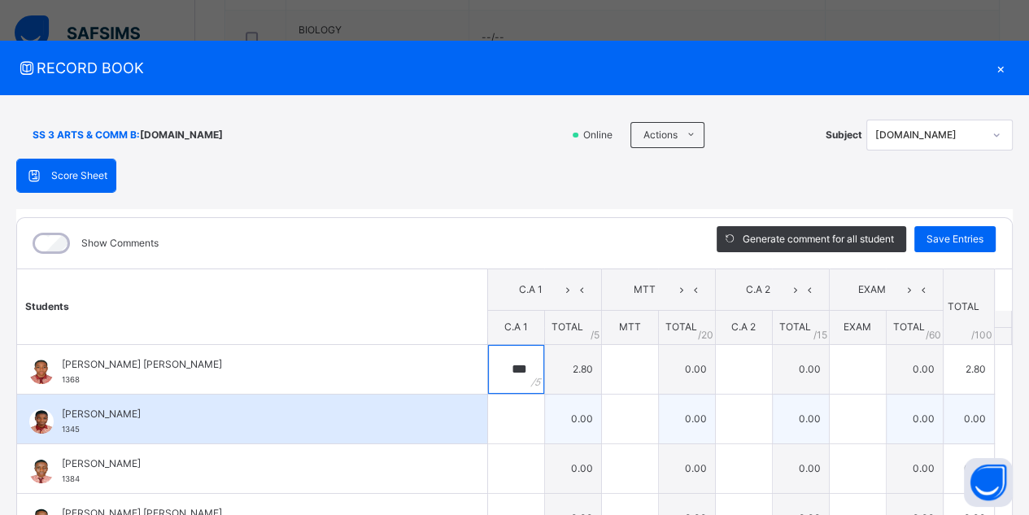
type input "***"
click at [520, 413] on div at bounding box center [516, 418] width 56 height 49
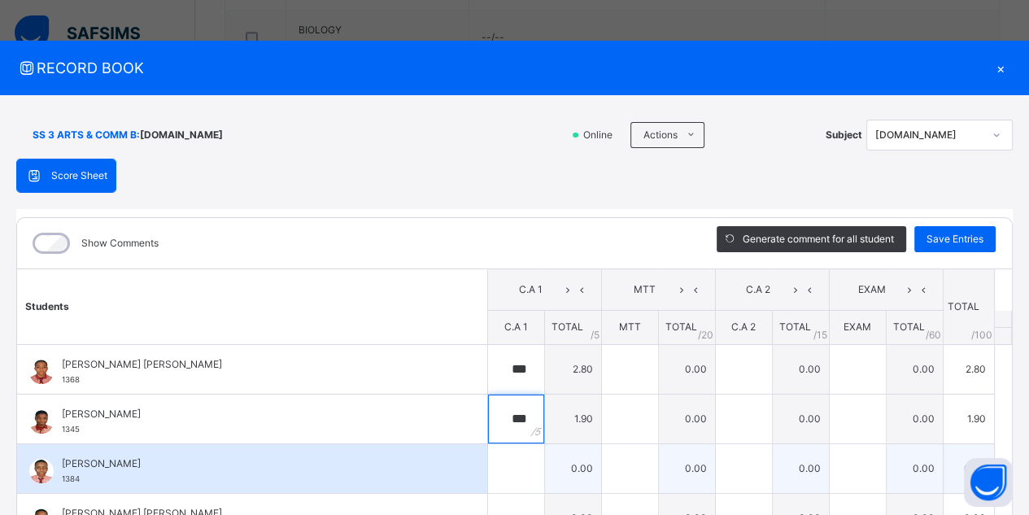
type input "***"
click at [514, 461] on input "text" at bounding box center [516, 468] width 56 height 49
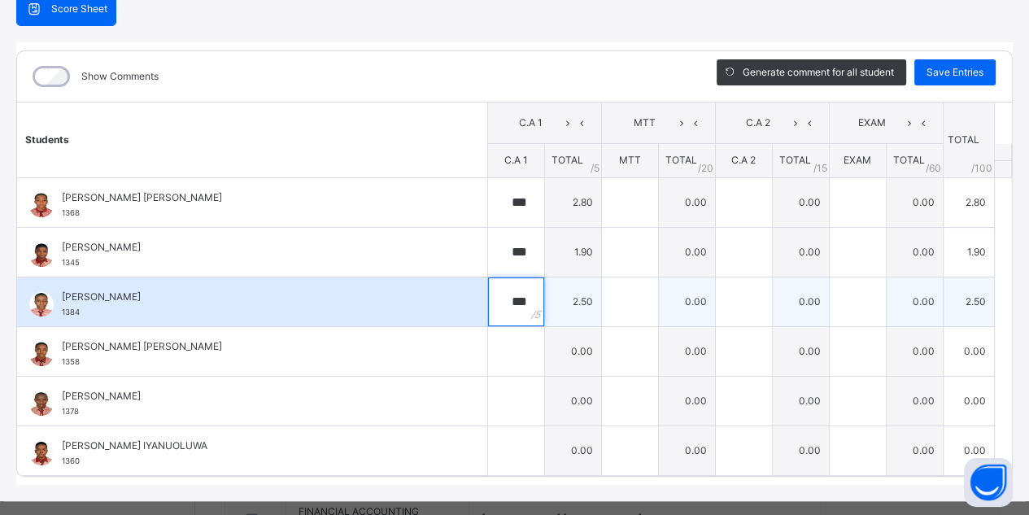
scroll to position [182, 0]
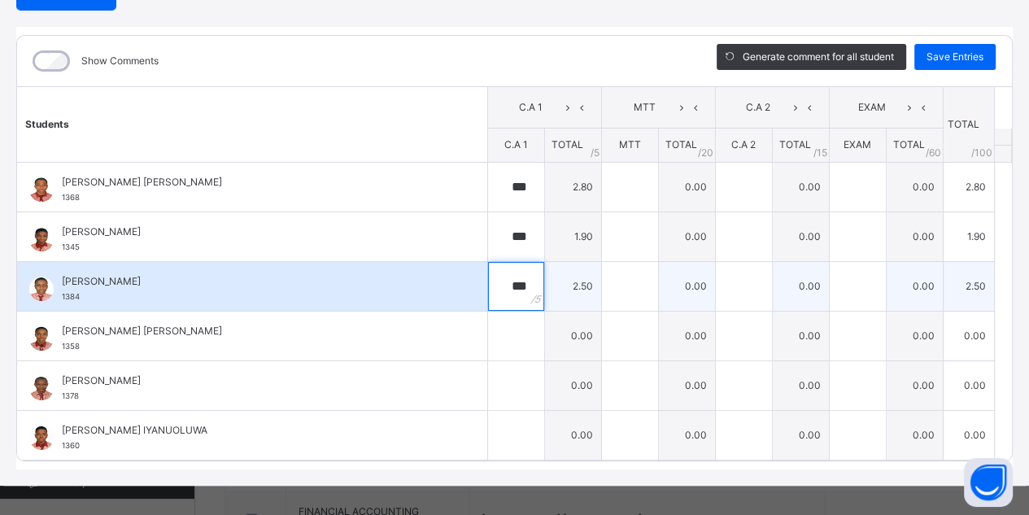
type input "***"
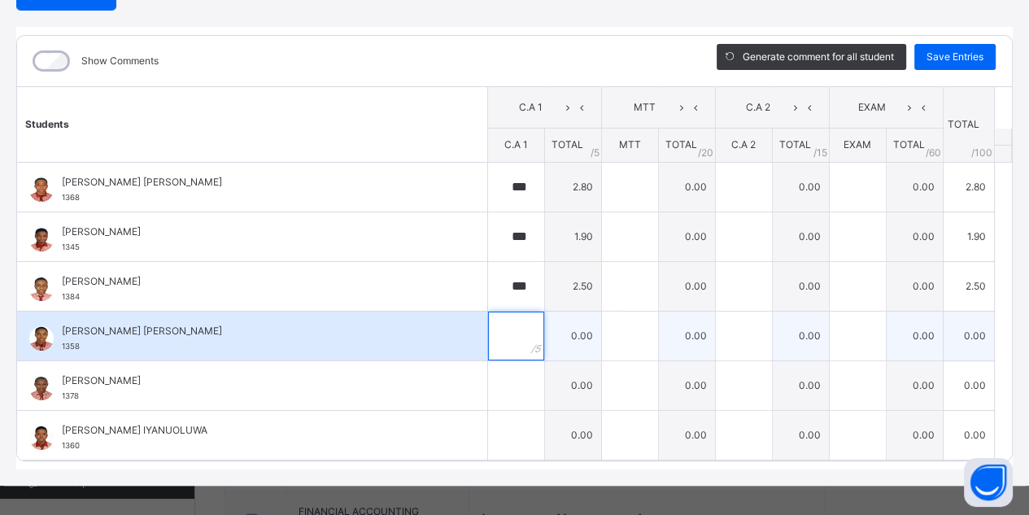
click at [511, 338] on input "text" at bounding box center [516, 335] width 56 height 49
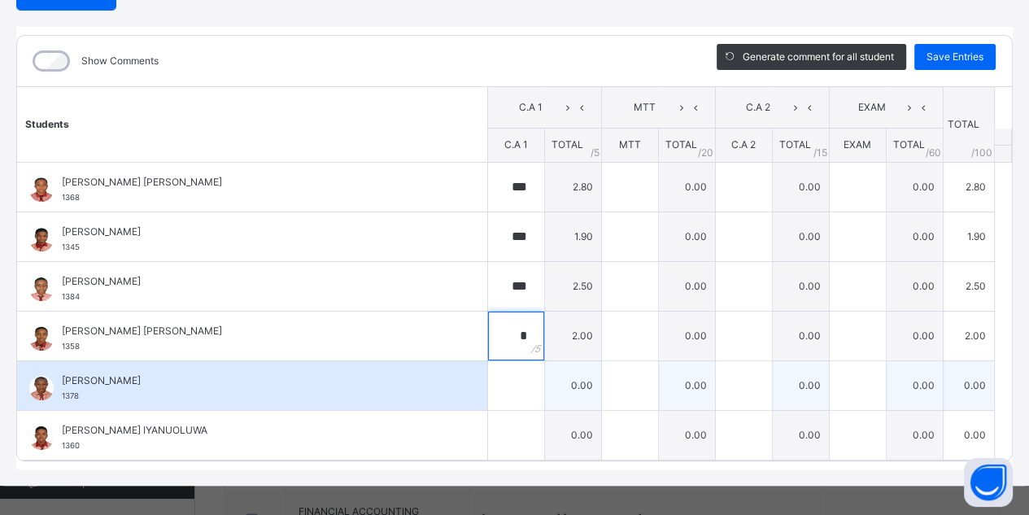
type input "*"
click at [502, 375] on input "text" at bounding box center [516, 385] width 56 height 49
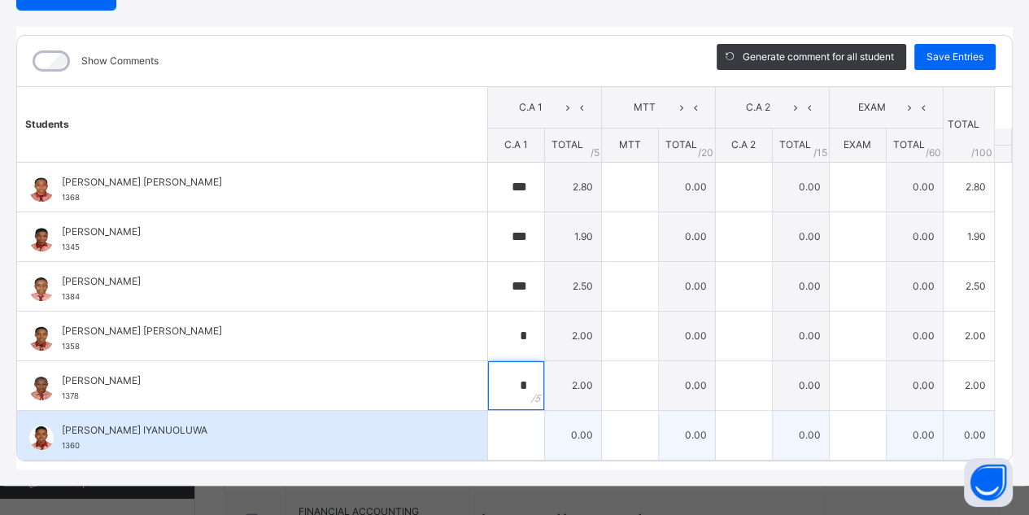
type input "*"
click at [503, 427] on input "text" at bounding box center [516, 435] width 56 height 49
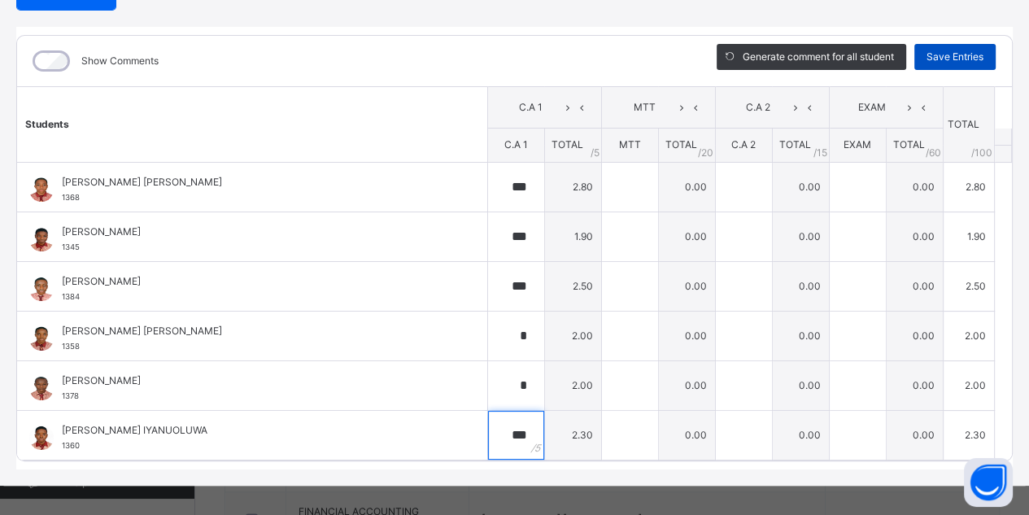
type input "***"
click at [943, 55] on span "Save Entries" at bounding box center [954, 57] width 57 height 15
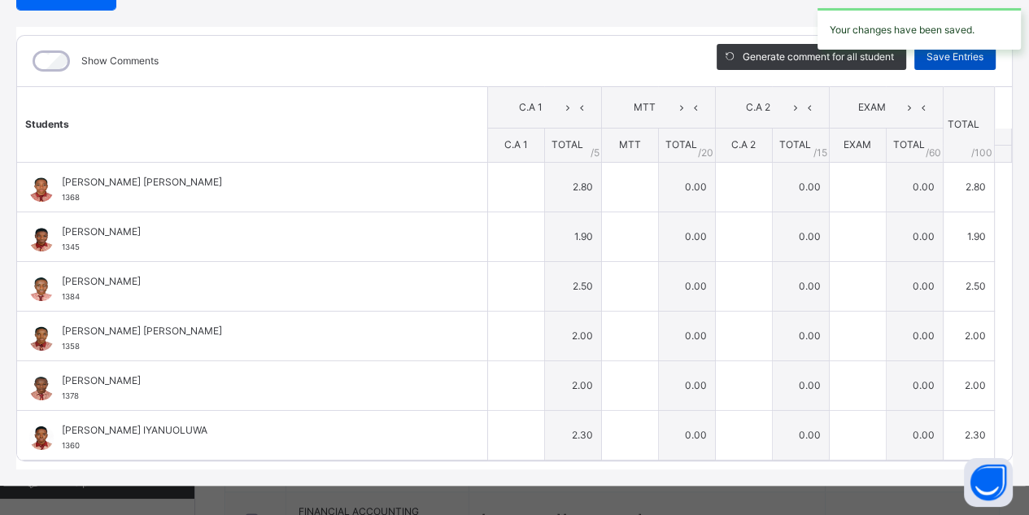
type input "***"
type input "*"
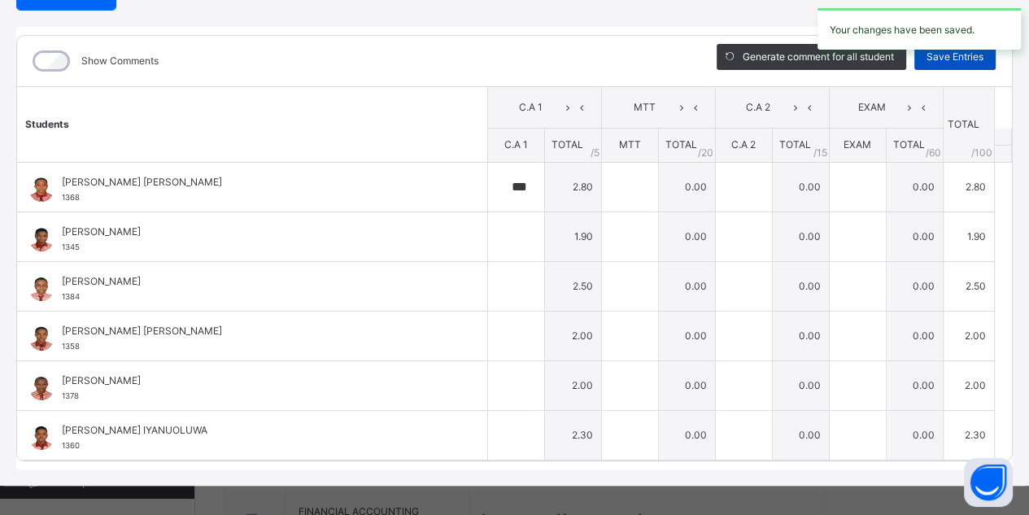
type input "***"
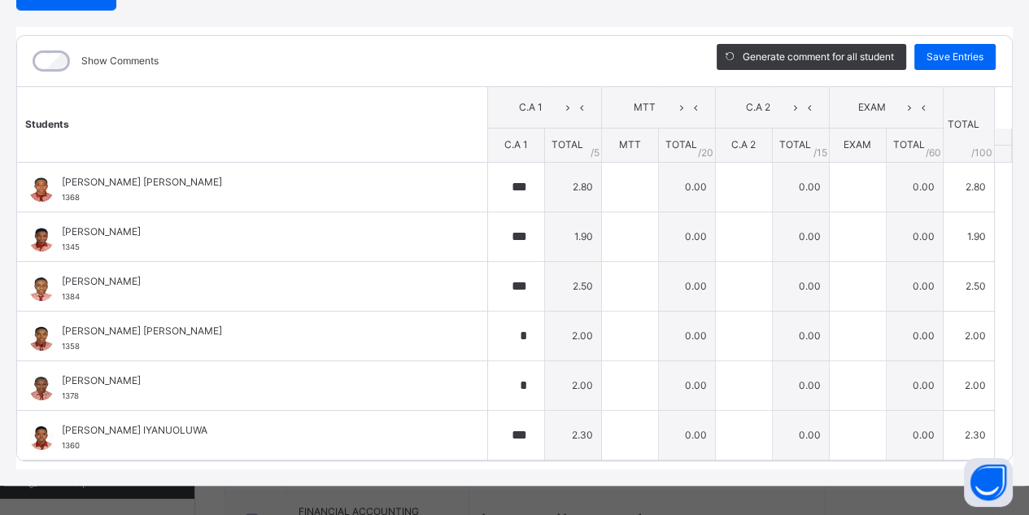
click at [33, 32] on div "Show Comments Generate comment for all student Save Entries Class Level: SS 3 A…" at bounding box center [514, 248] width 996 height 442
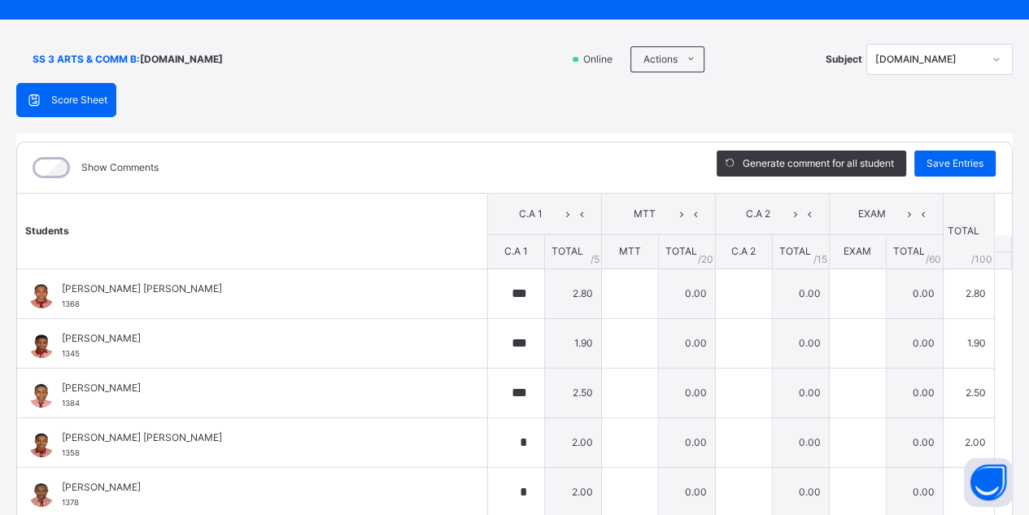
scroll to position [42, 0]
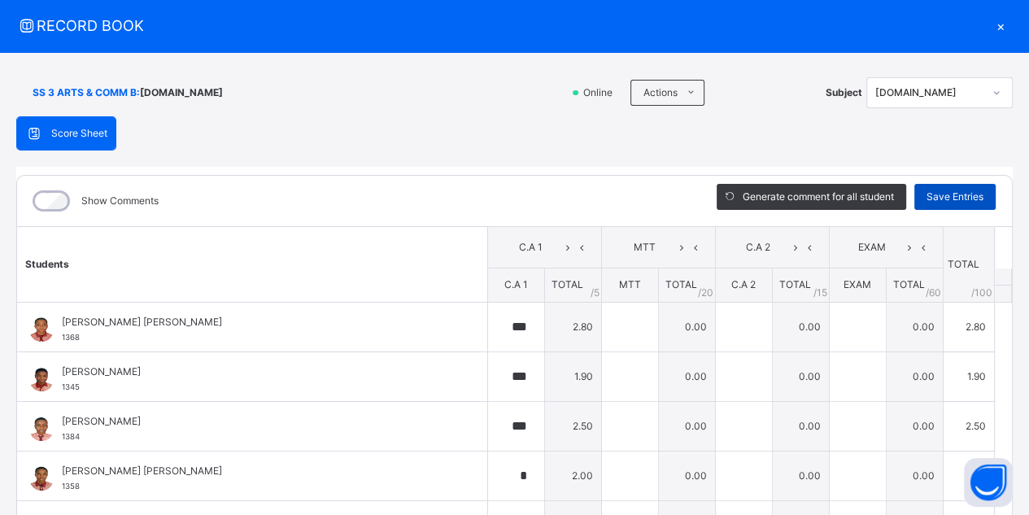
click at [956, 190] on span "Save Entries" at bounding box center [954, 197] width 57 height 15
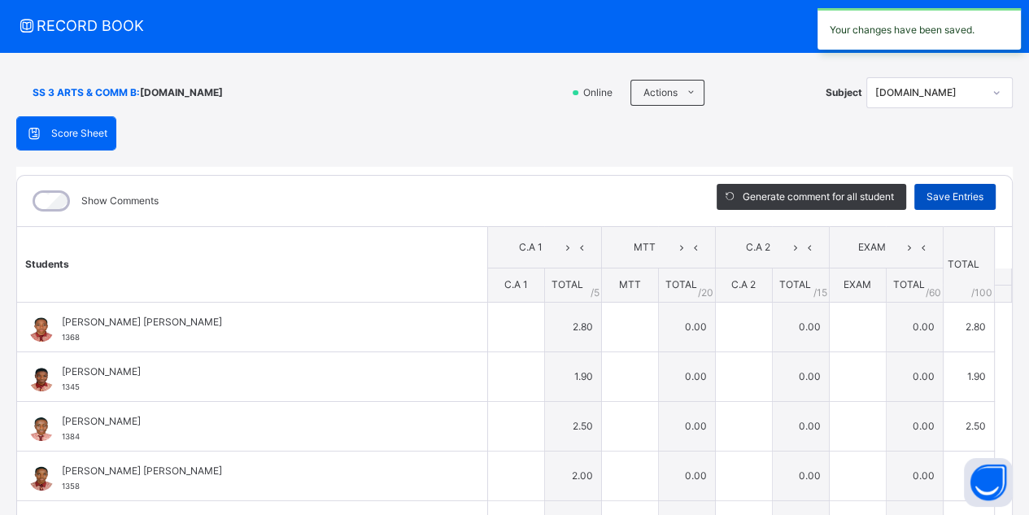
type input "***"
type input "*"
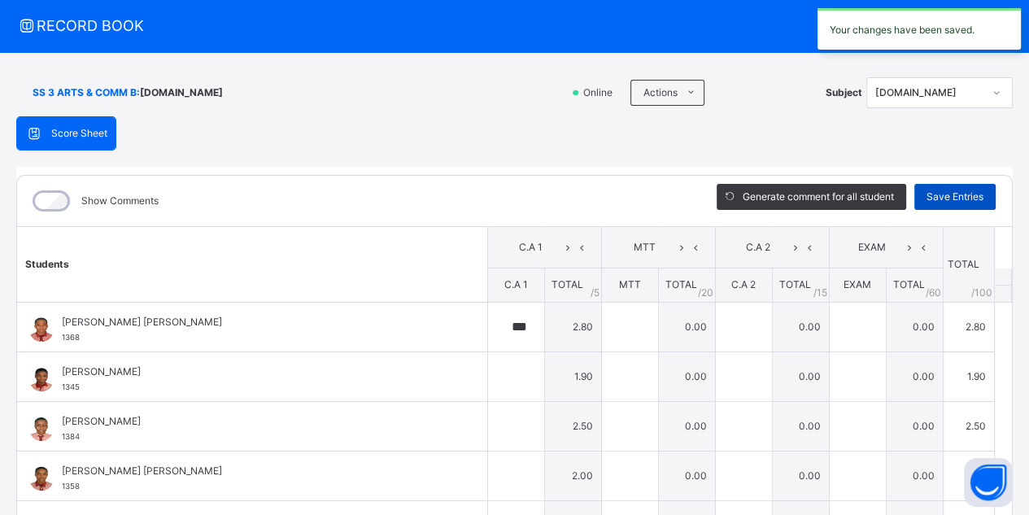
type input "***"
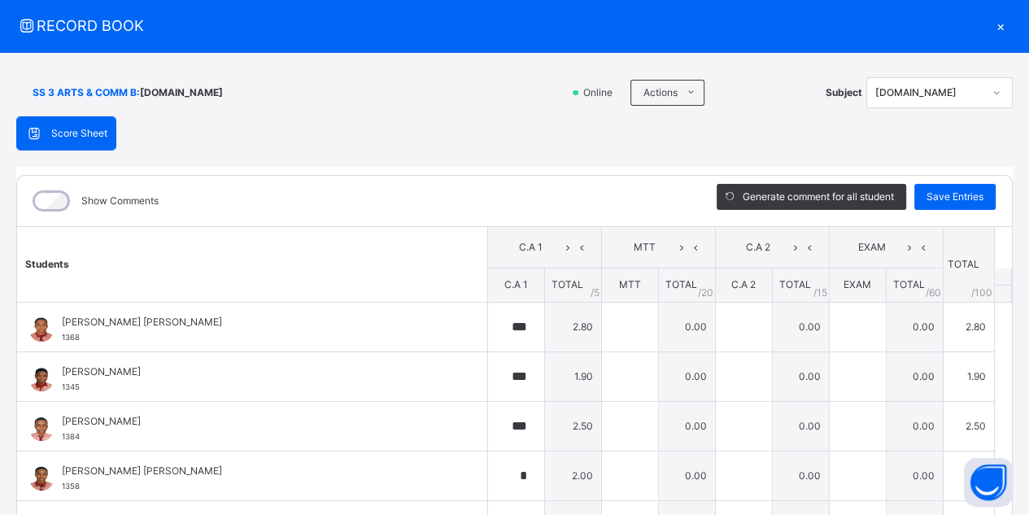
click at [988, 28] on div "×" at bounding box center [1000, 26] width 24 height 22
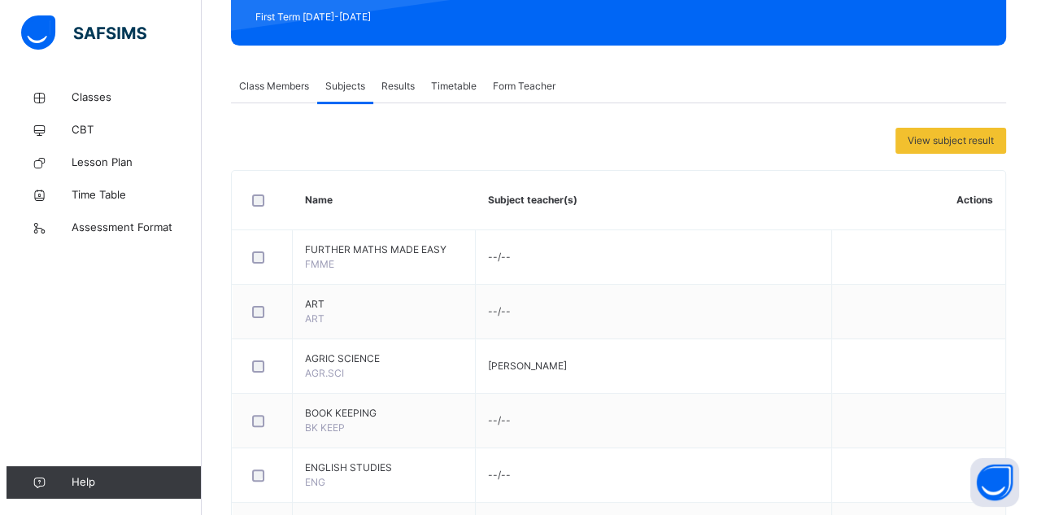
scroll to position [0, 0]
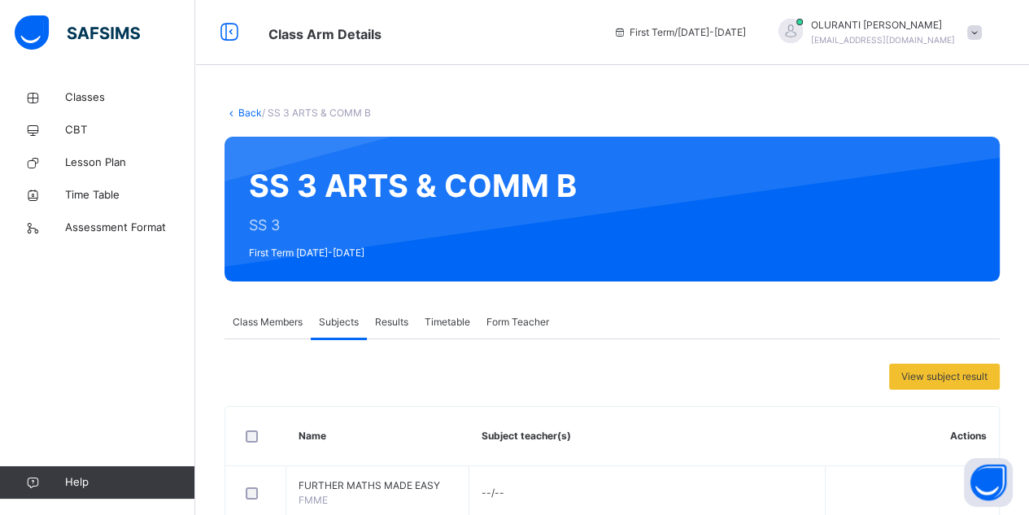
click at [990, 41] on div "[PERSON_NAME] [EMAIL_ADDRESS][DOMAIN_NAME]" at bounding box center [876, 32] width 228 height 29
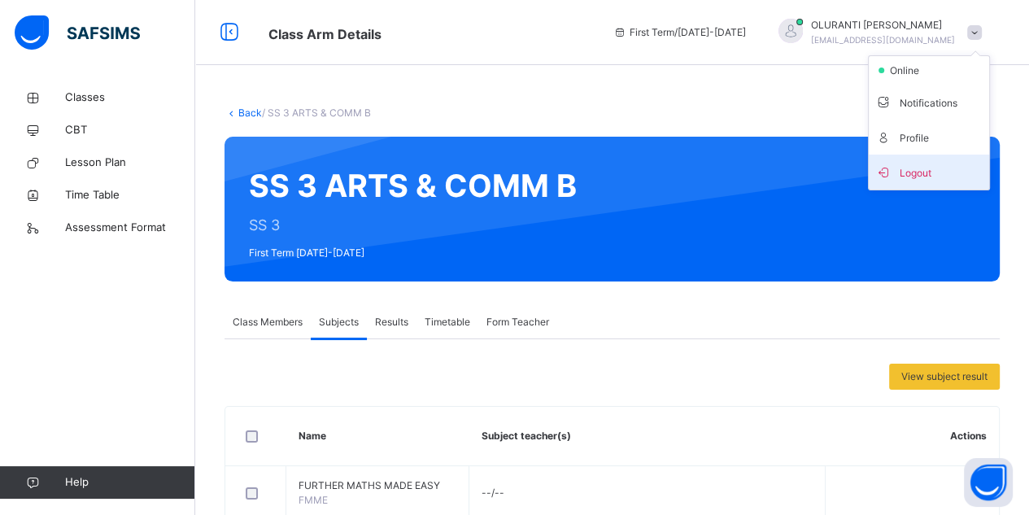
click at [938, 163] on span "Logout" at bounding box center [928, 172] width 107 height 22
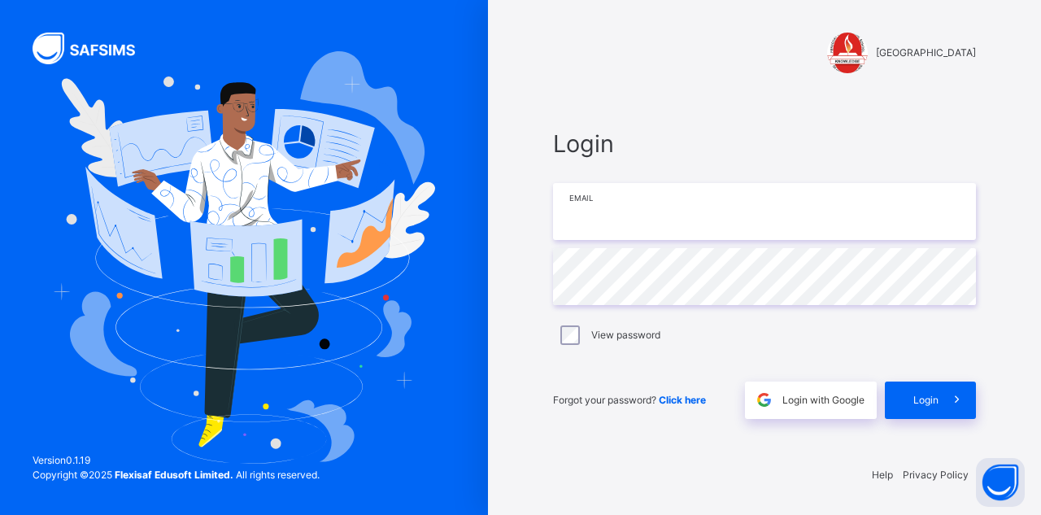
type input "**********"
